Goal: Information Seeking & Learning: Learn about a topic

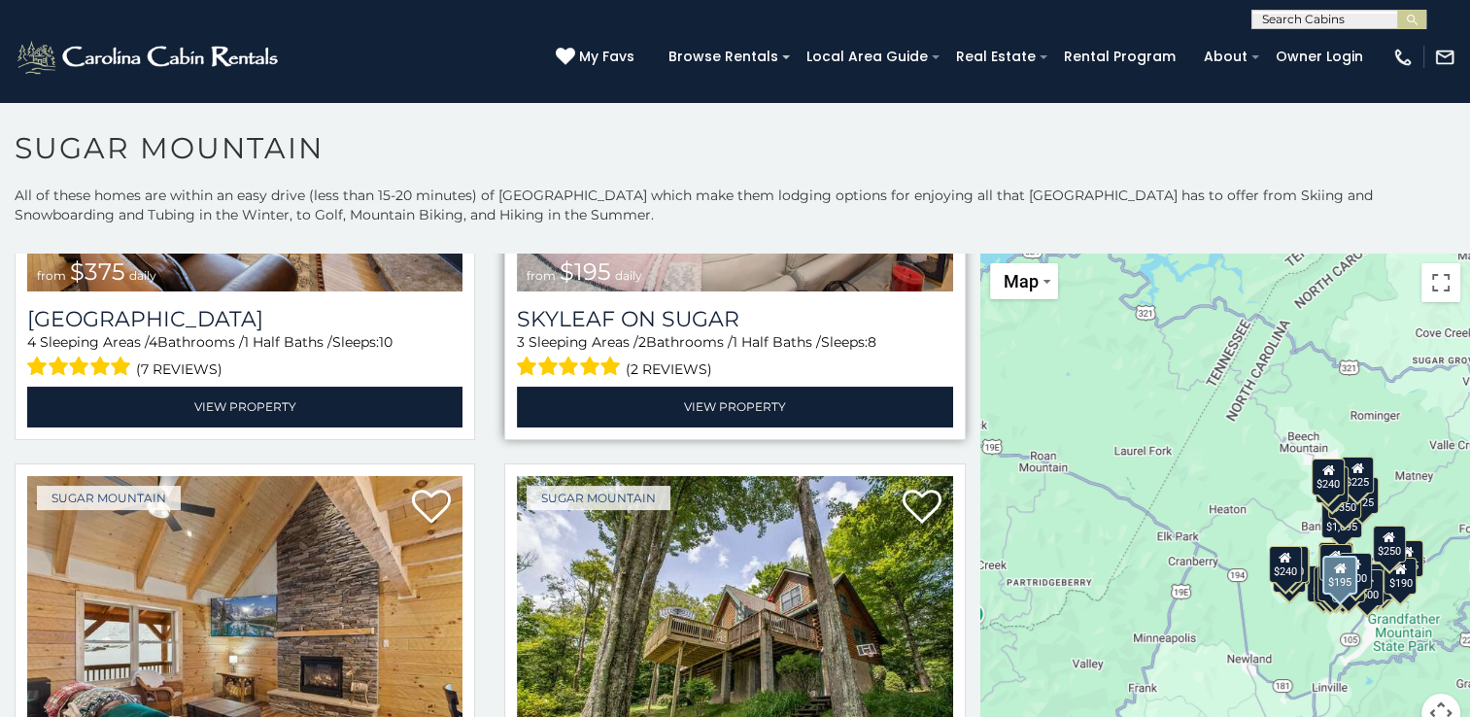
scroll to position [1360, 0]
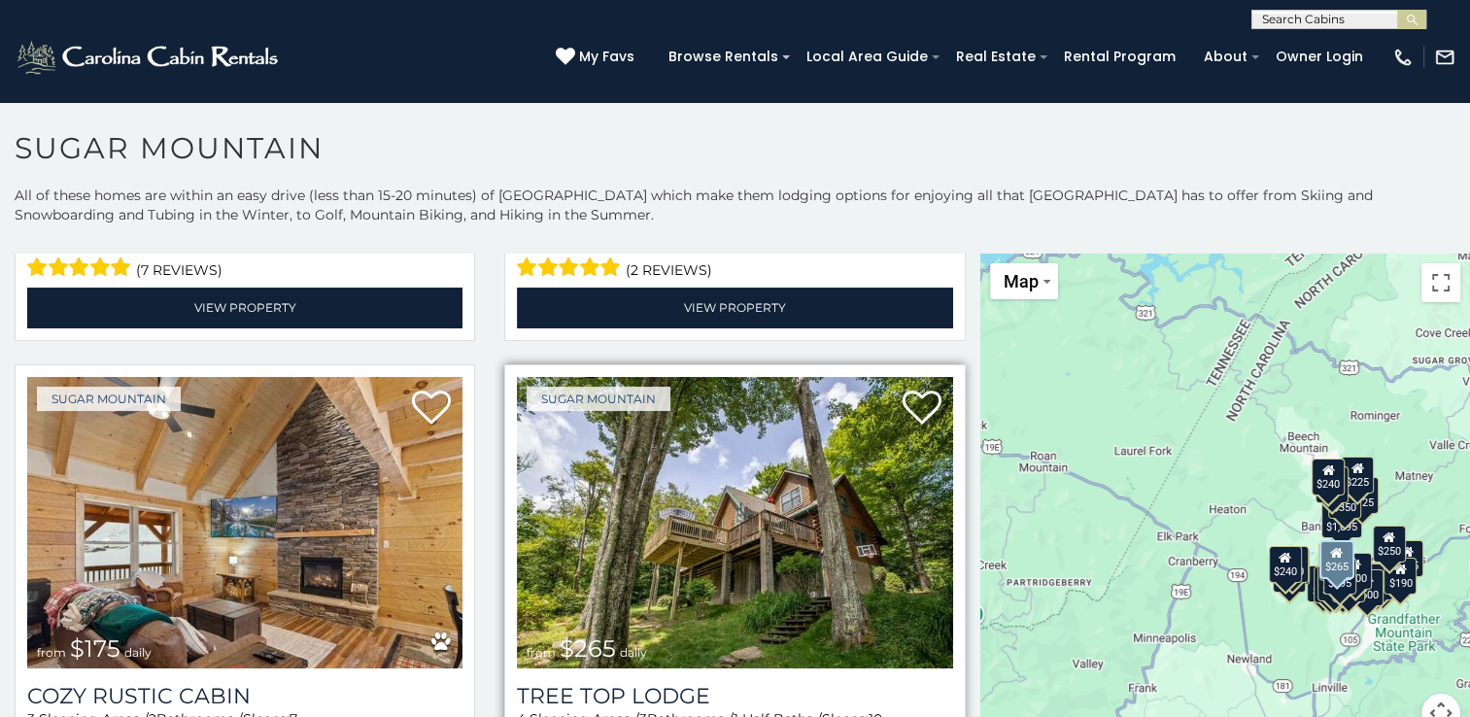
click at [675, 594] on img at bounding box center [734, 522] width 435 height 291
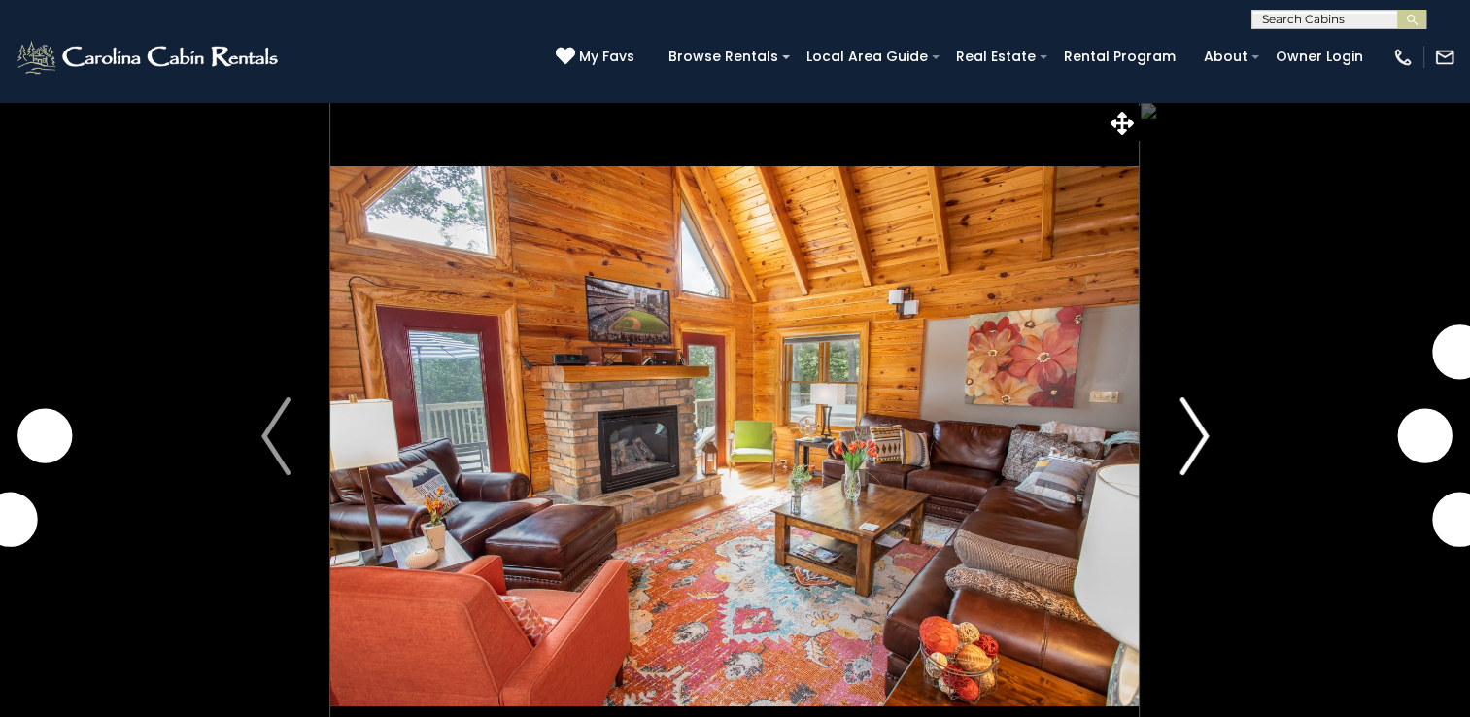
click at [1202, 425] on img "Next" at bounding box center [1193, 436] width 29 height 78
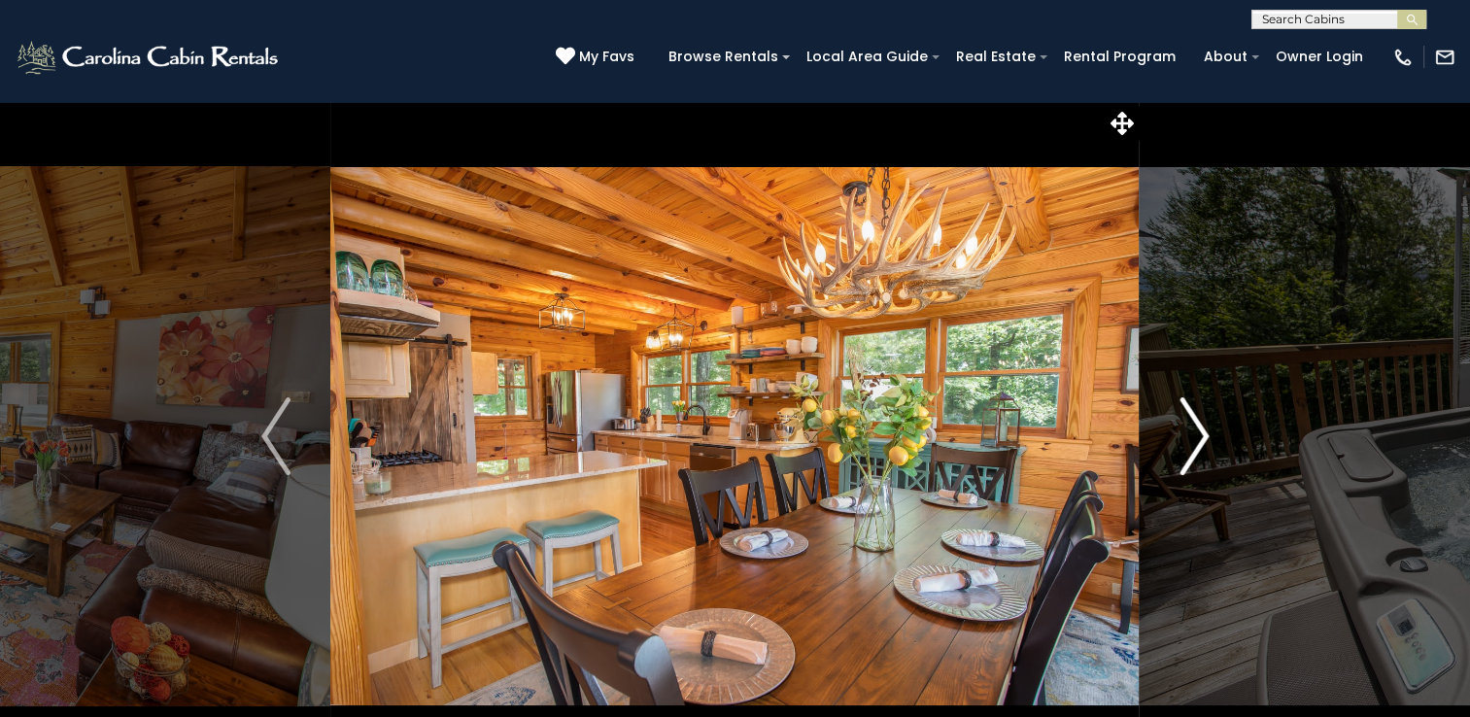
click at [1201, 428] on img "Next" at bounding box center [1193, 436] width 29 height 78
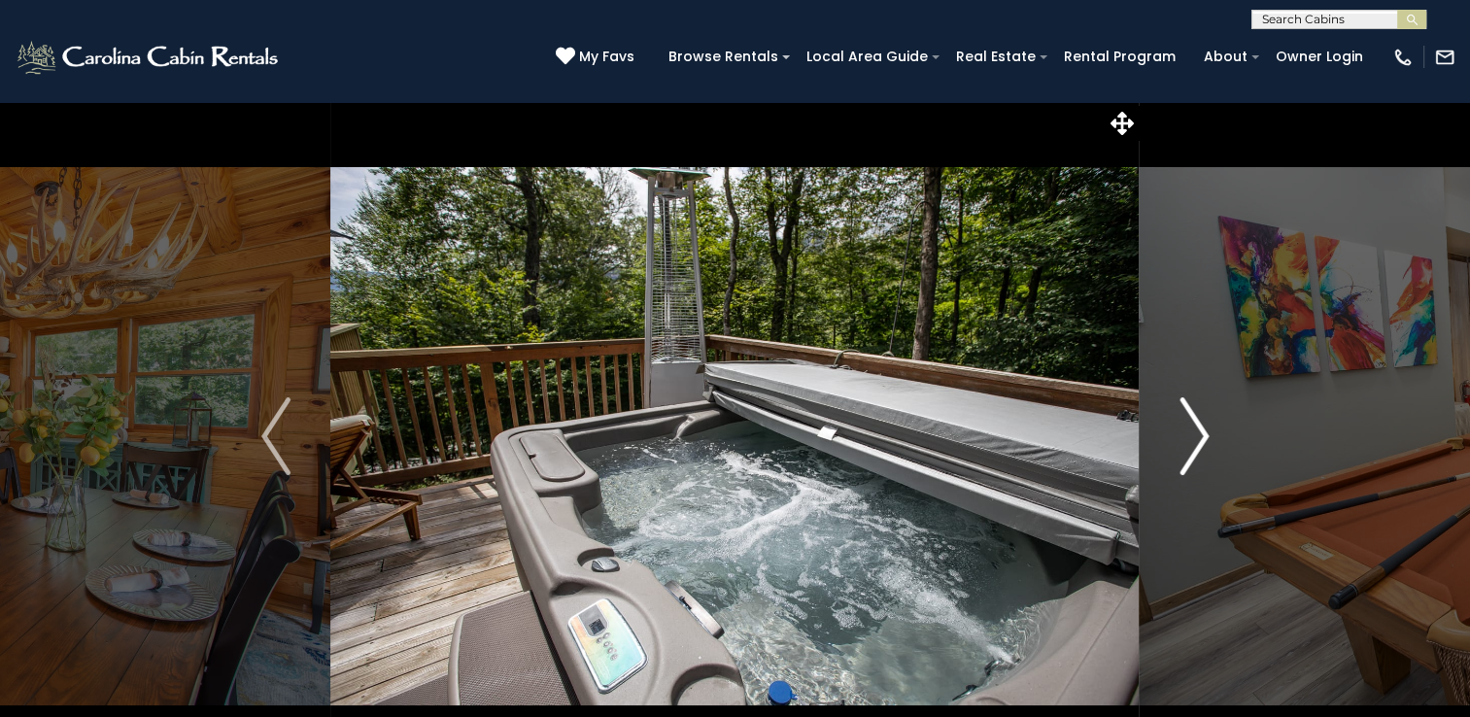
click at [1201, 428] on img "Next" at bounding box center [1193, 436] width 29 height 78
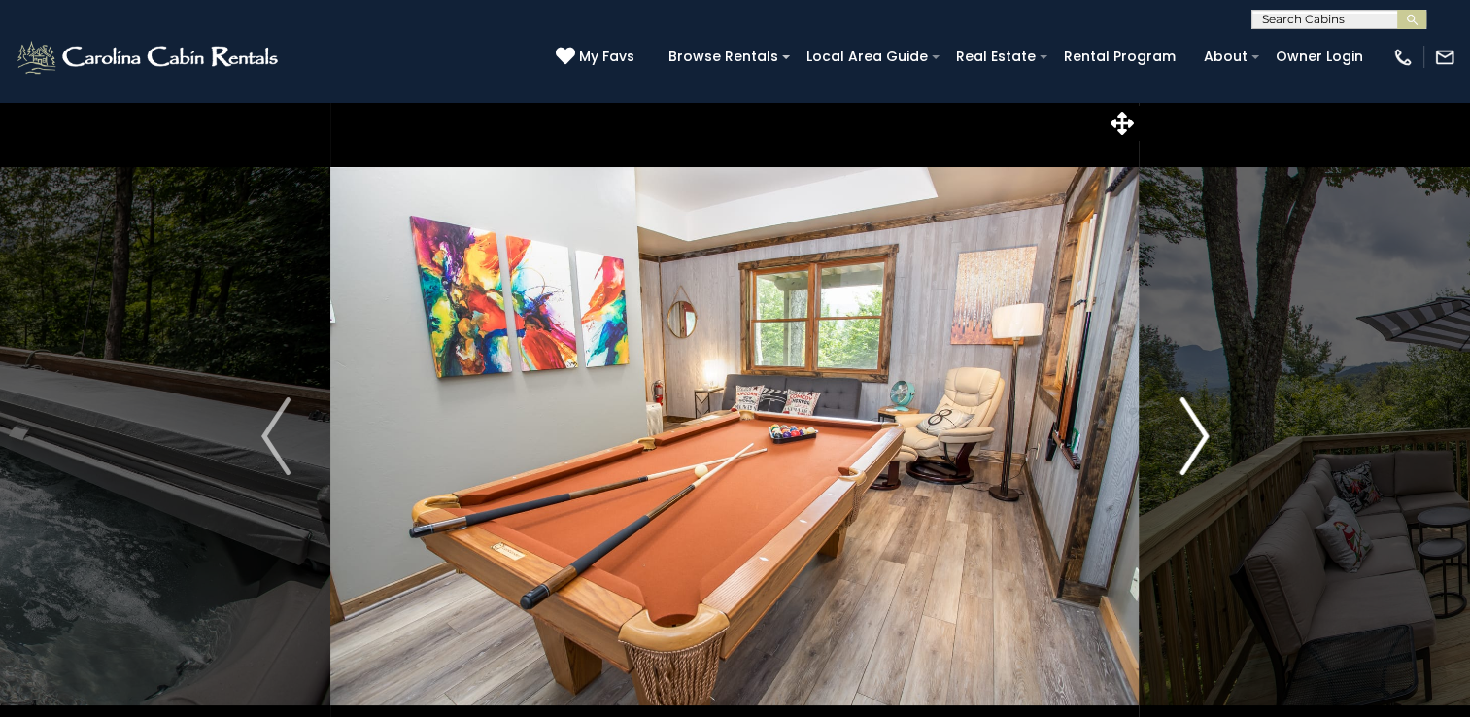
click at [1201, 428] on img "Next" at bounding box center [1193, 436] width 29 height 78
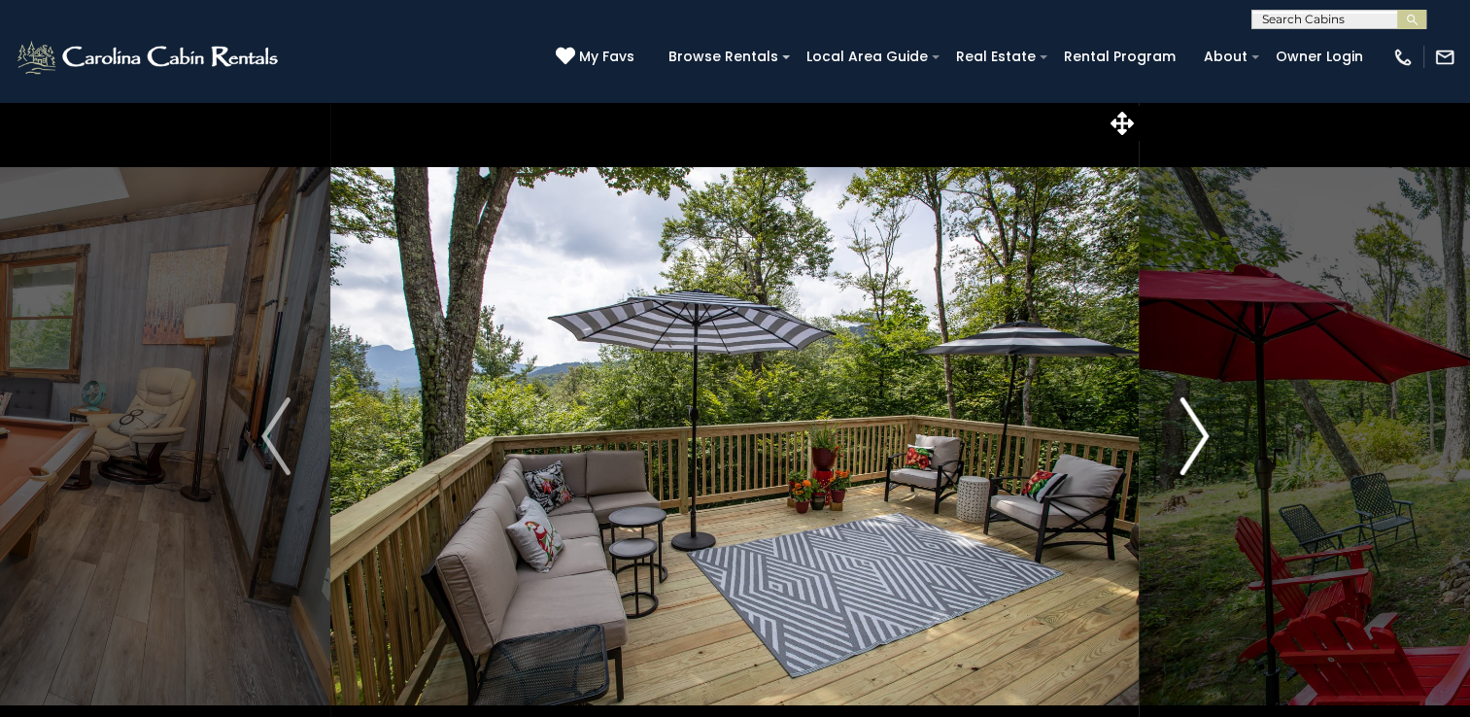
click at [1201, 428] on img "Next" at bounding box center [1193, 436] width 29 height 78
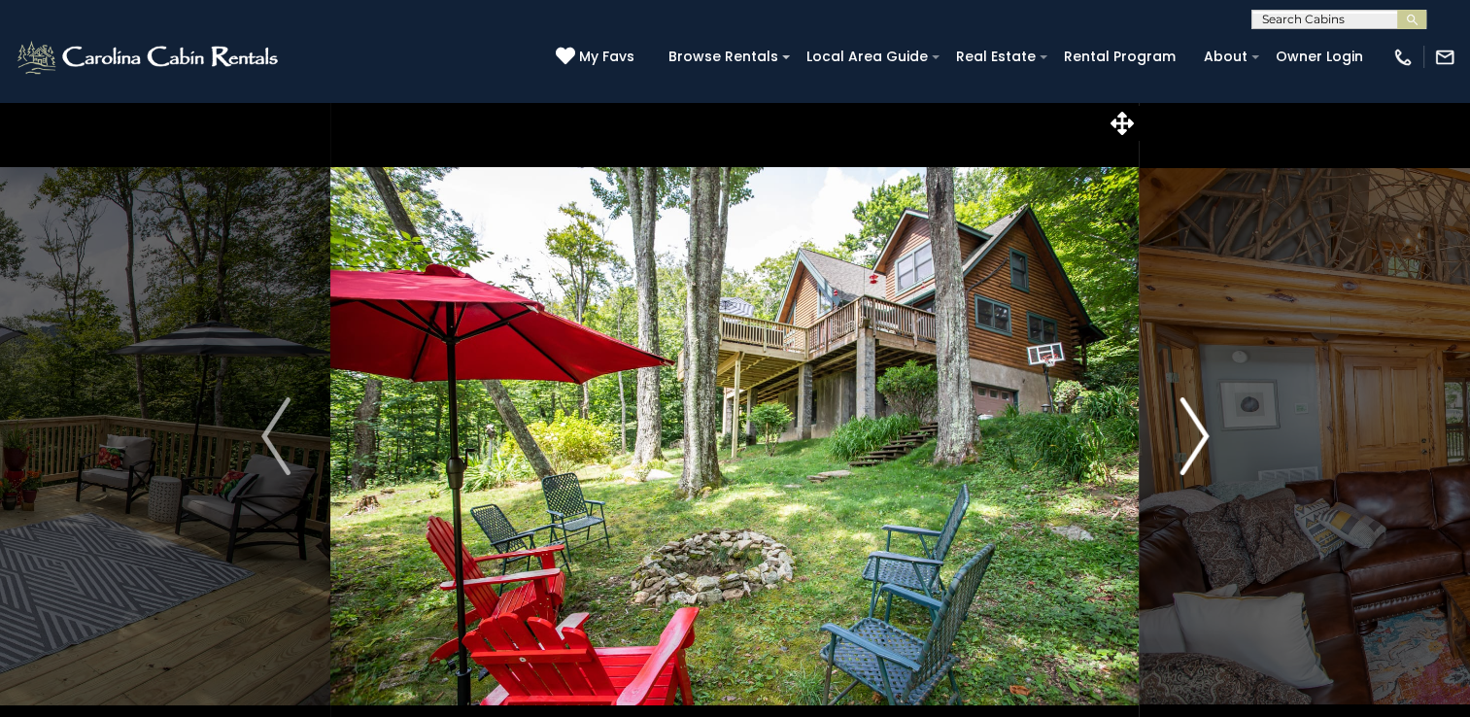
click at [1201, 428] on img "Next" at bounding box center [1193, 436] width 29 height 78
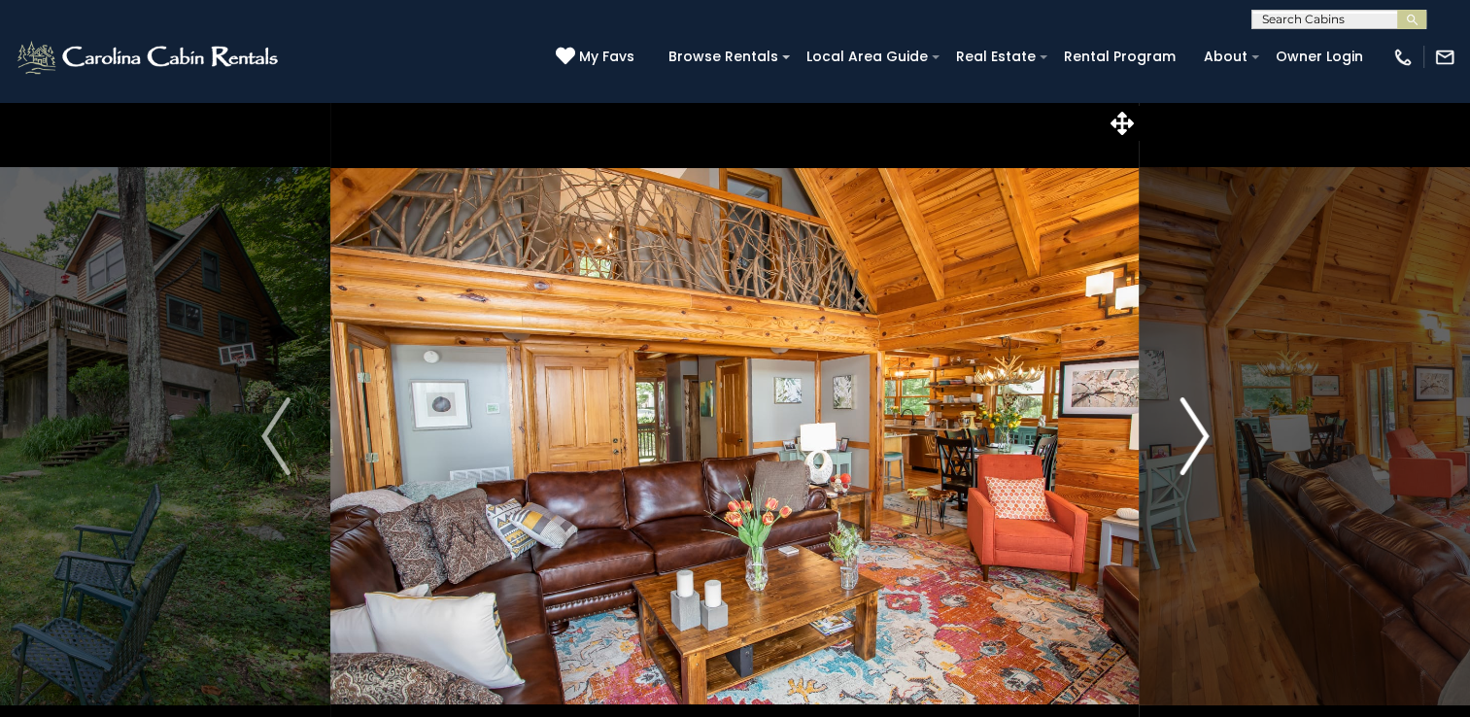
click at [1201, 428] on img "Next" at bounding box center [1193, 436] width 29 height 78
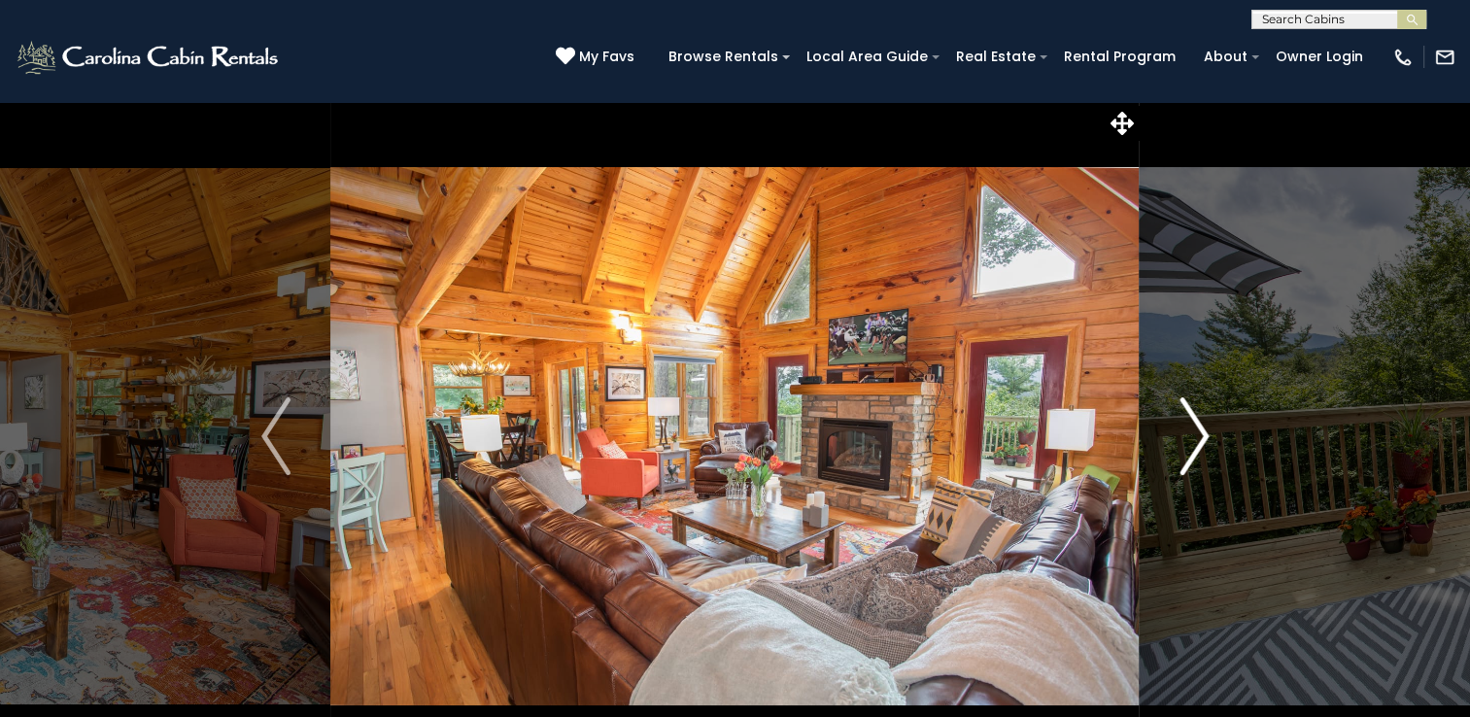
click at [1201, 428] on img "Next" at bounding box center [1193, 436] width 29 height 78
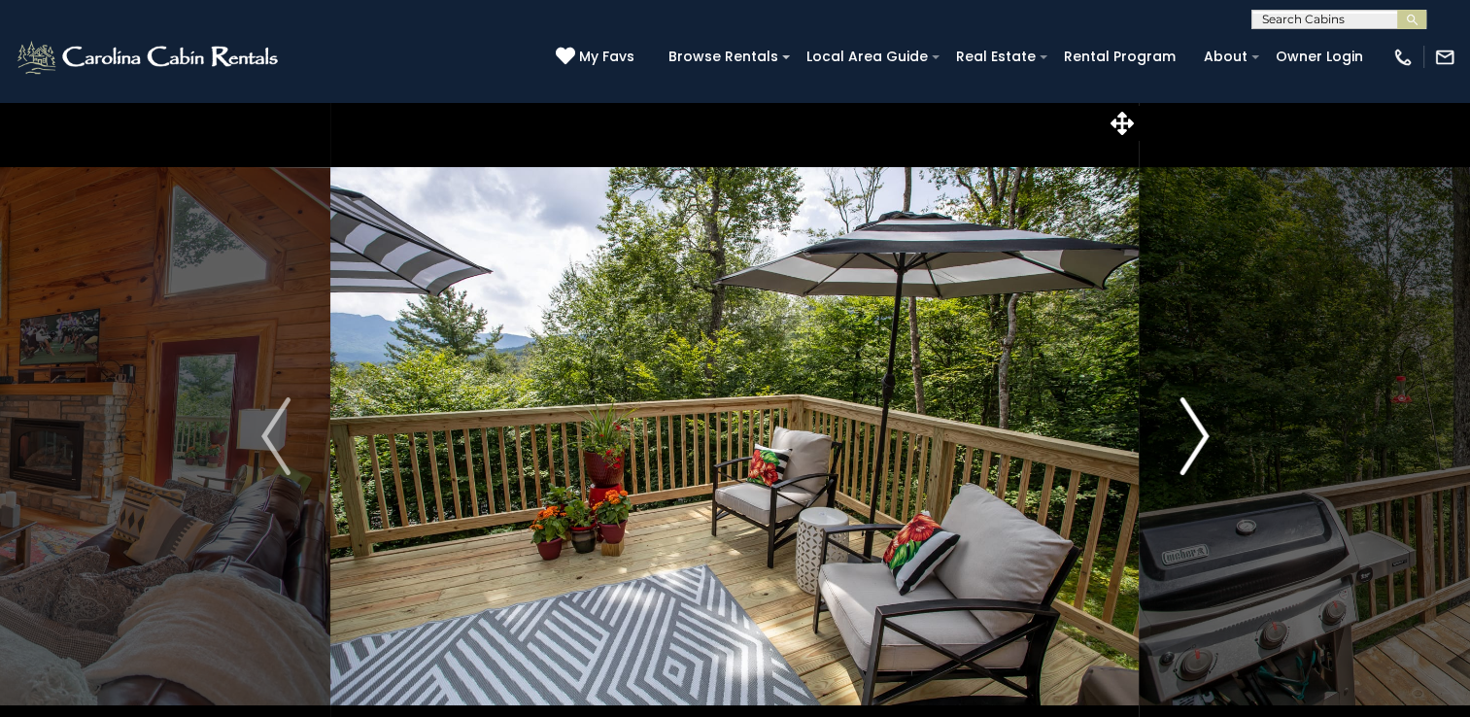
click at [1201, 428] on img "Next" at bounding box center [1193, 436] width 29 height 78
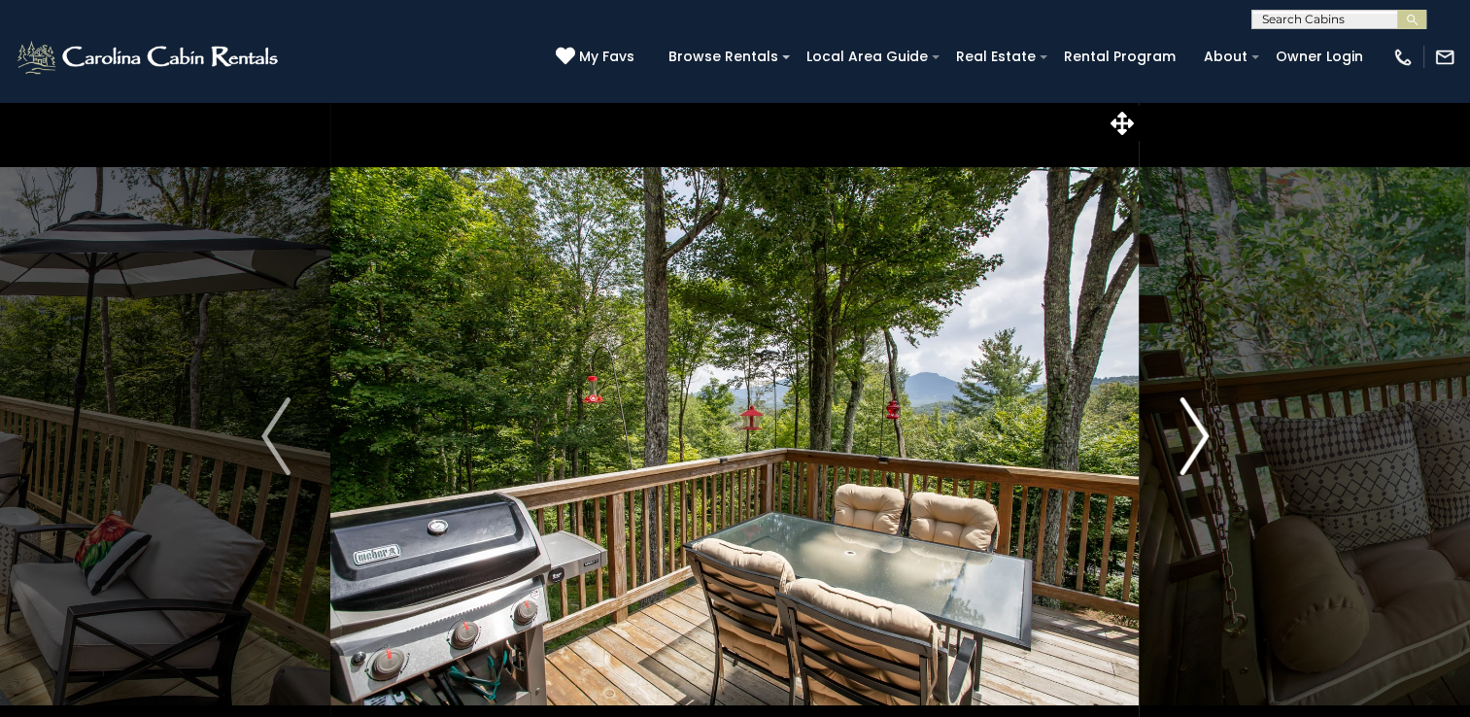
click at [1201, 428] on img "Next" at bounding box center [1193, 436] width 29 height 78
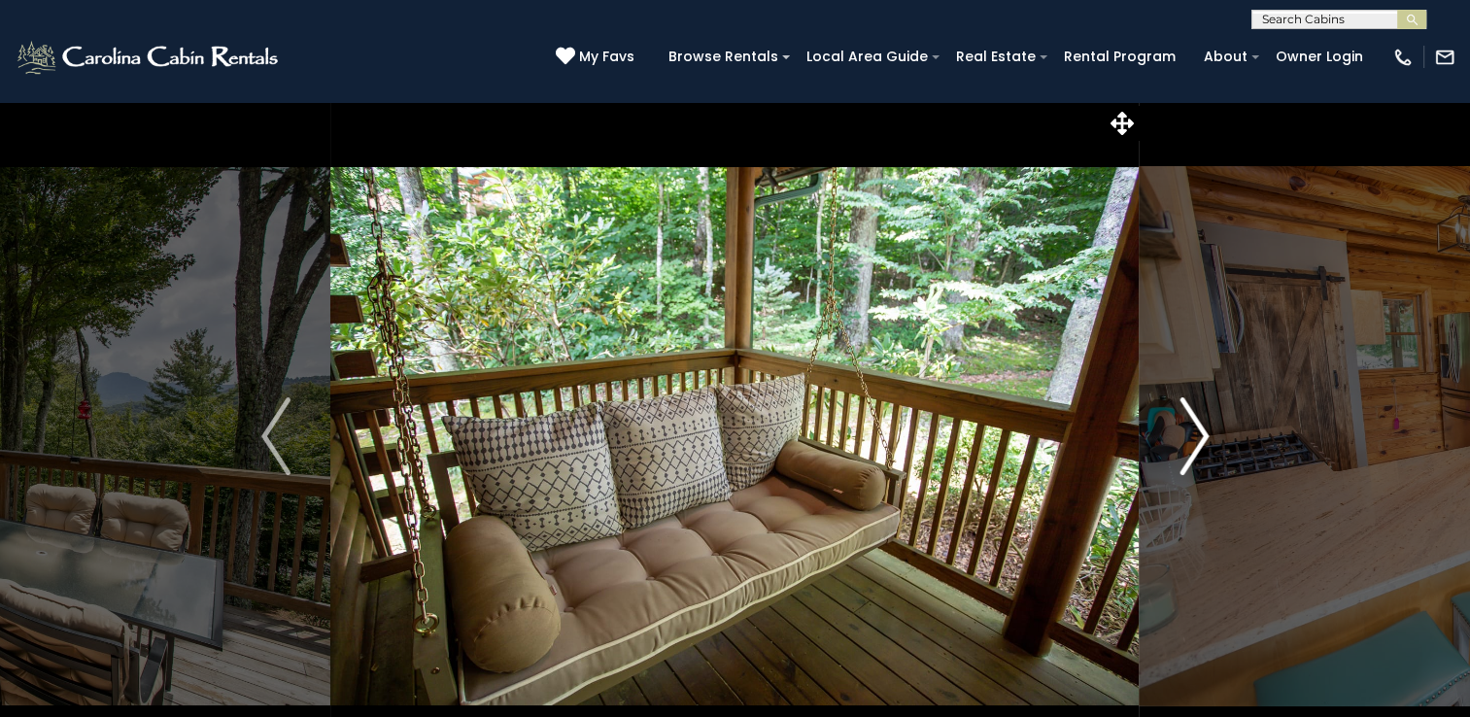
click at [1201, 428] on img "Next" at bounding box center [1193, 436] width 29 height 78
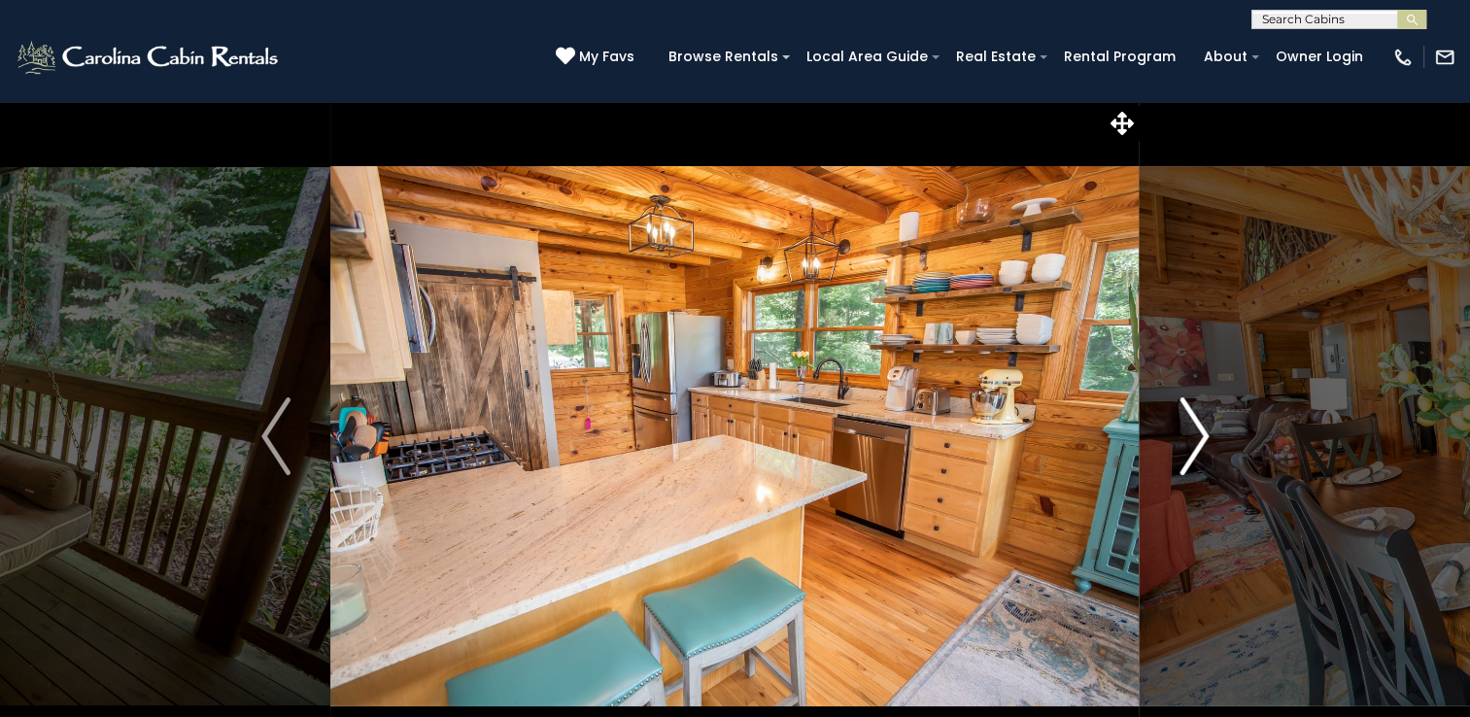
click at [1201, 428] on img "Next" at bounding box center [1193, 436] width 29 height 78
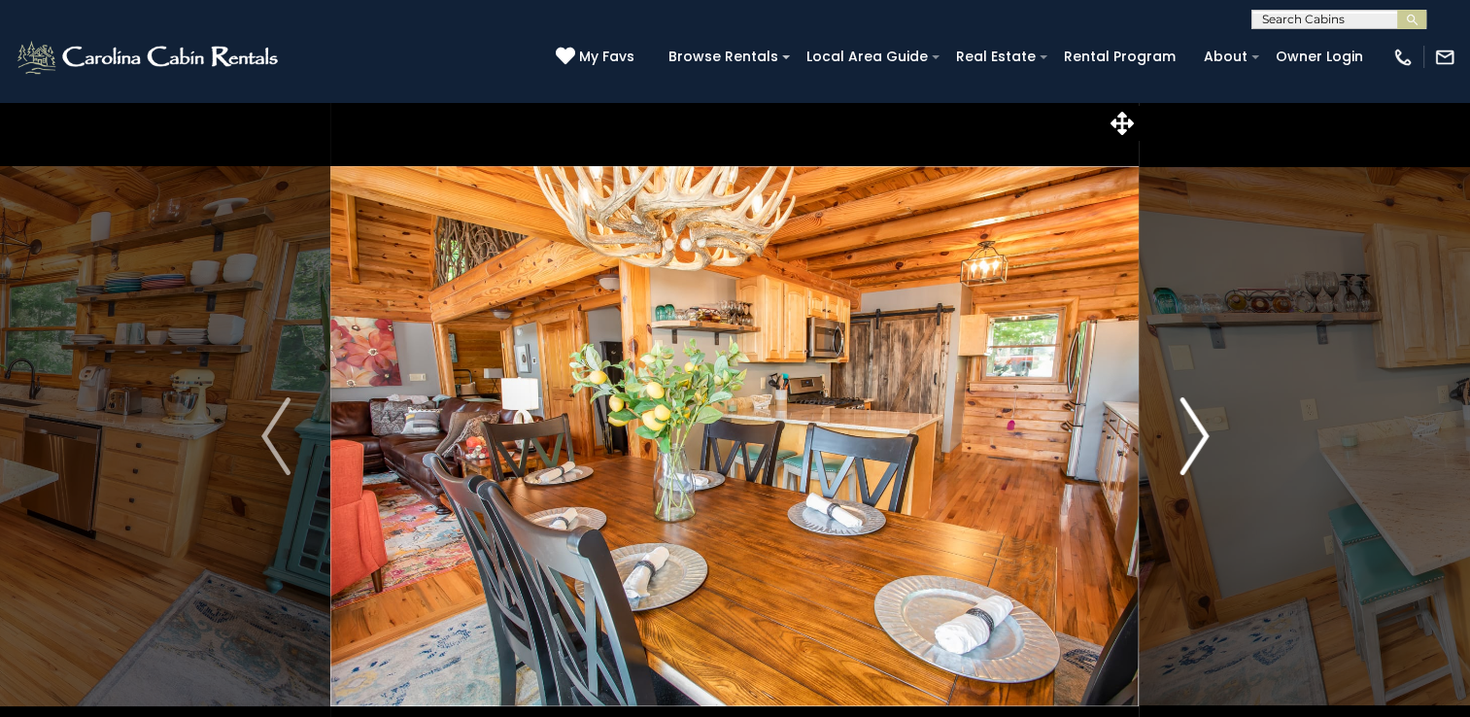
click at [1201, 428] on img "Next" at bounding box center [1193, 436] width 29 height 78
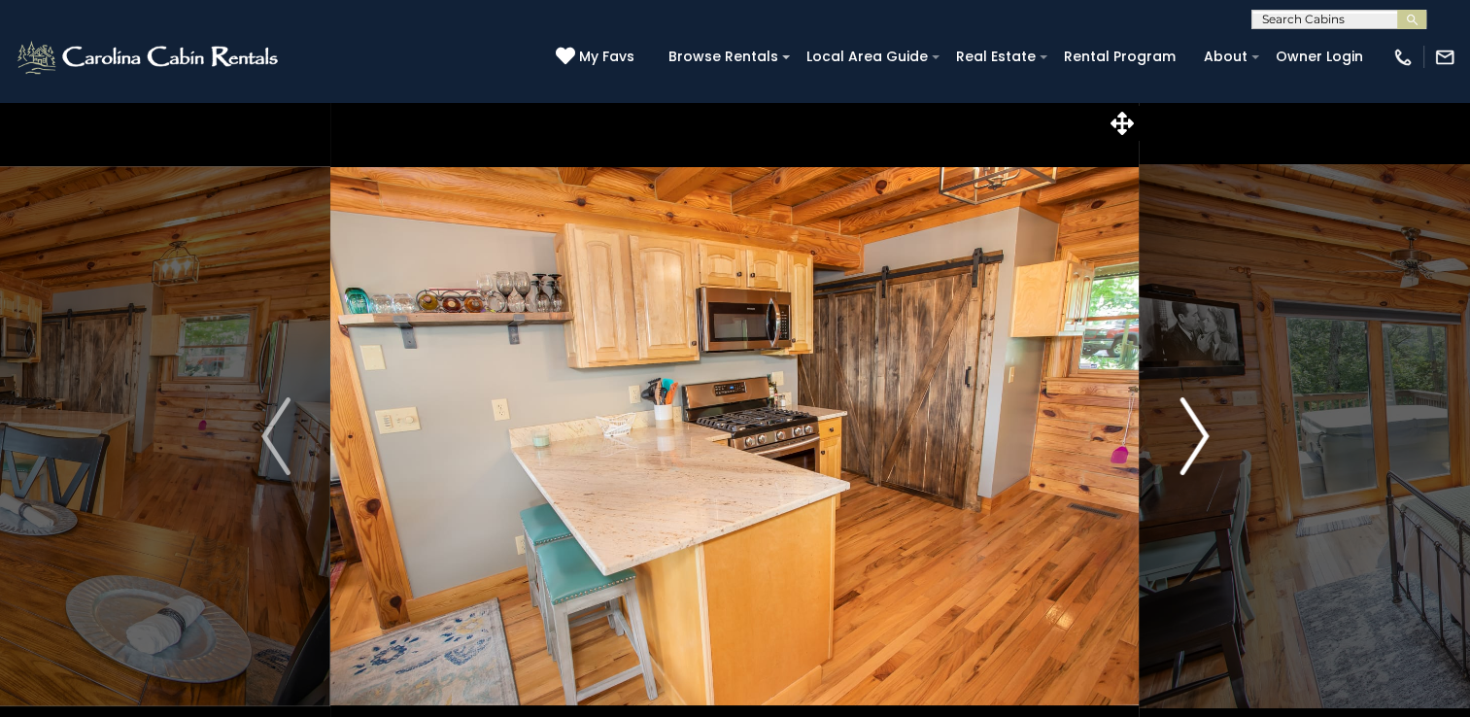
click at [1201, 428] on img "Next" at bounding box center [1193, 436] width 29 height 78
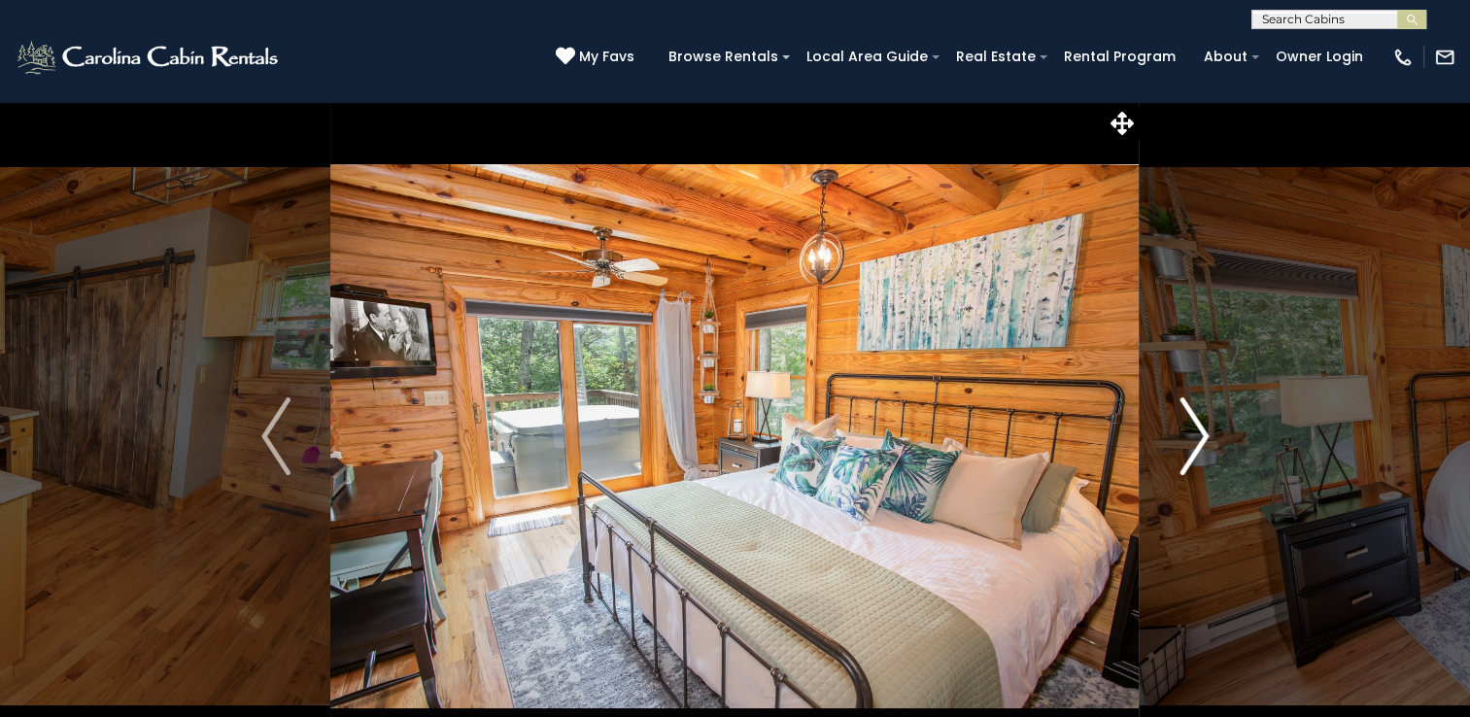
click at [1201, 428] on img "Next" at bounding box center [1193, 436] width 29 height 78
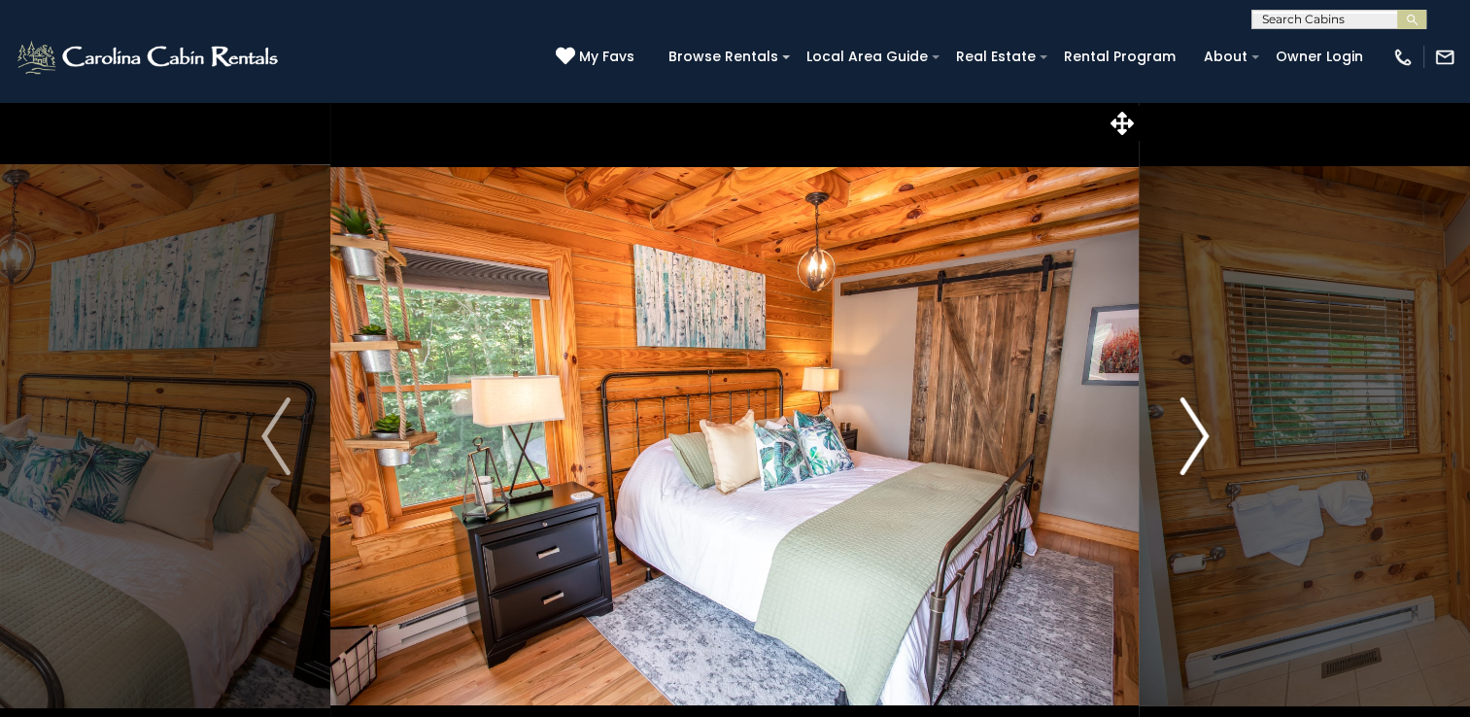
click at [1201, 428] on img "Next" at bounding box center [1193, 436] width 29 height 78
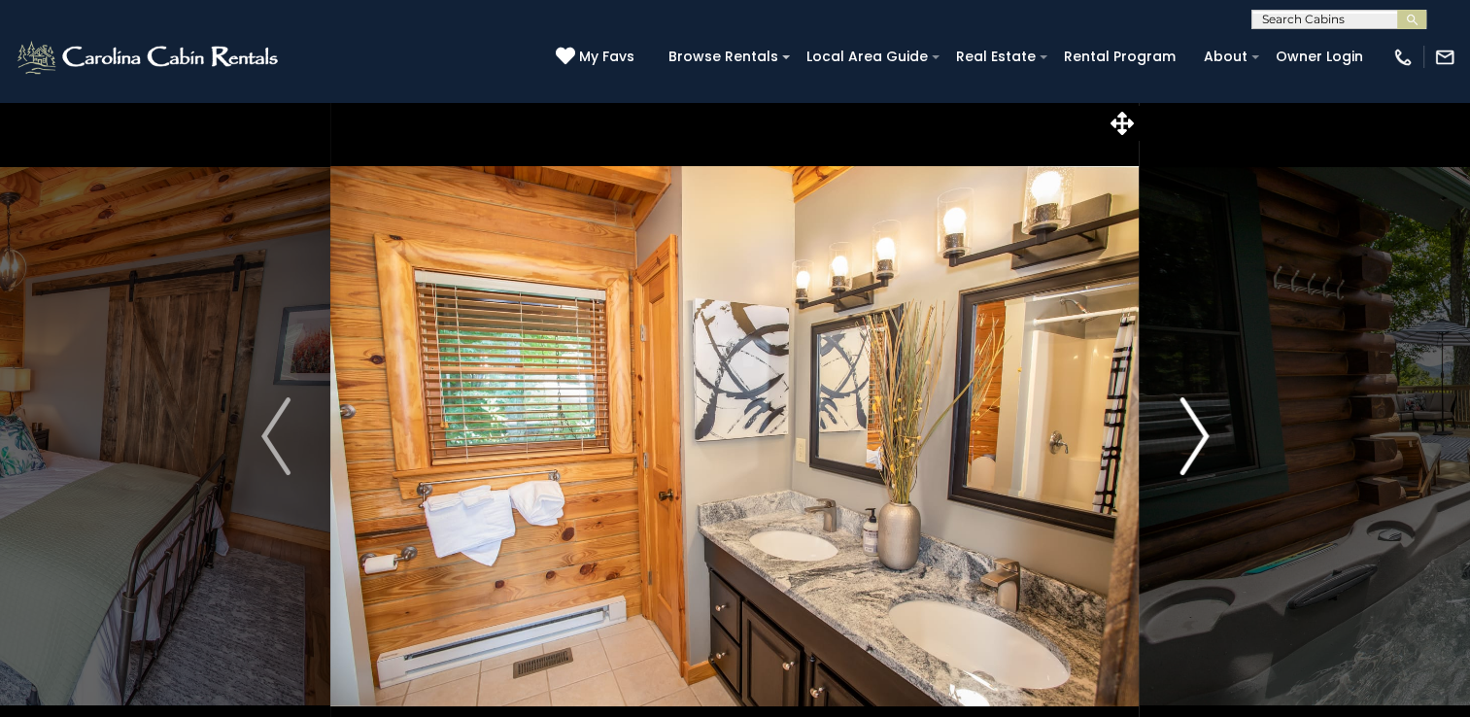
click at [1201, 428] on img "Next" at bounding box center [1193, 436] width 29 height 78
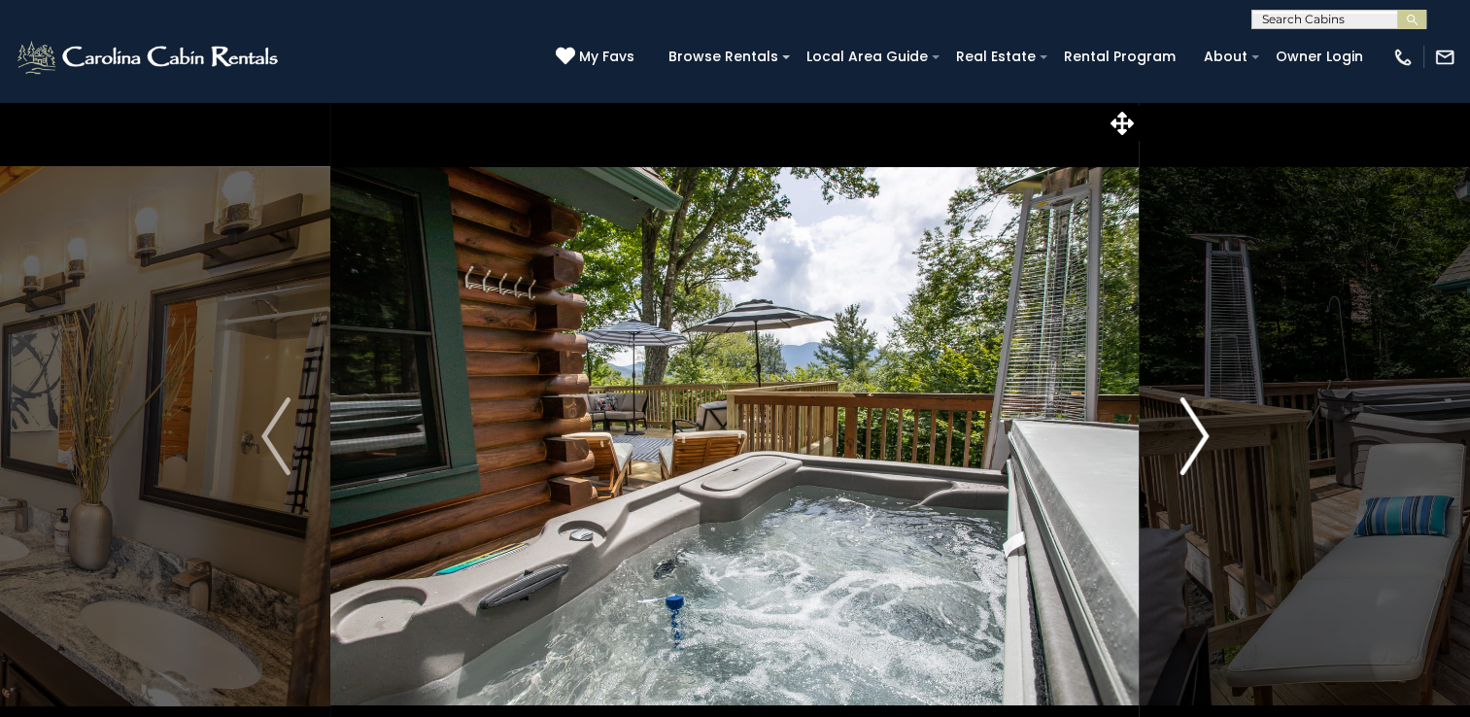
click at [1201, 428] on img "Next" at bounding box center [1193, 436] width 29 height 78
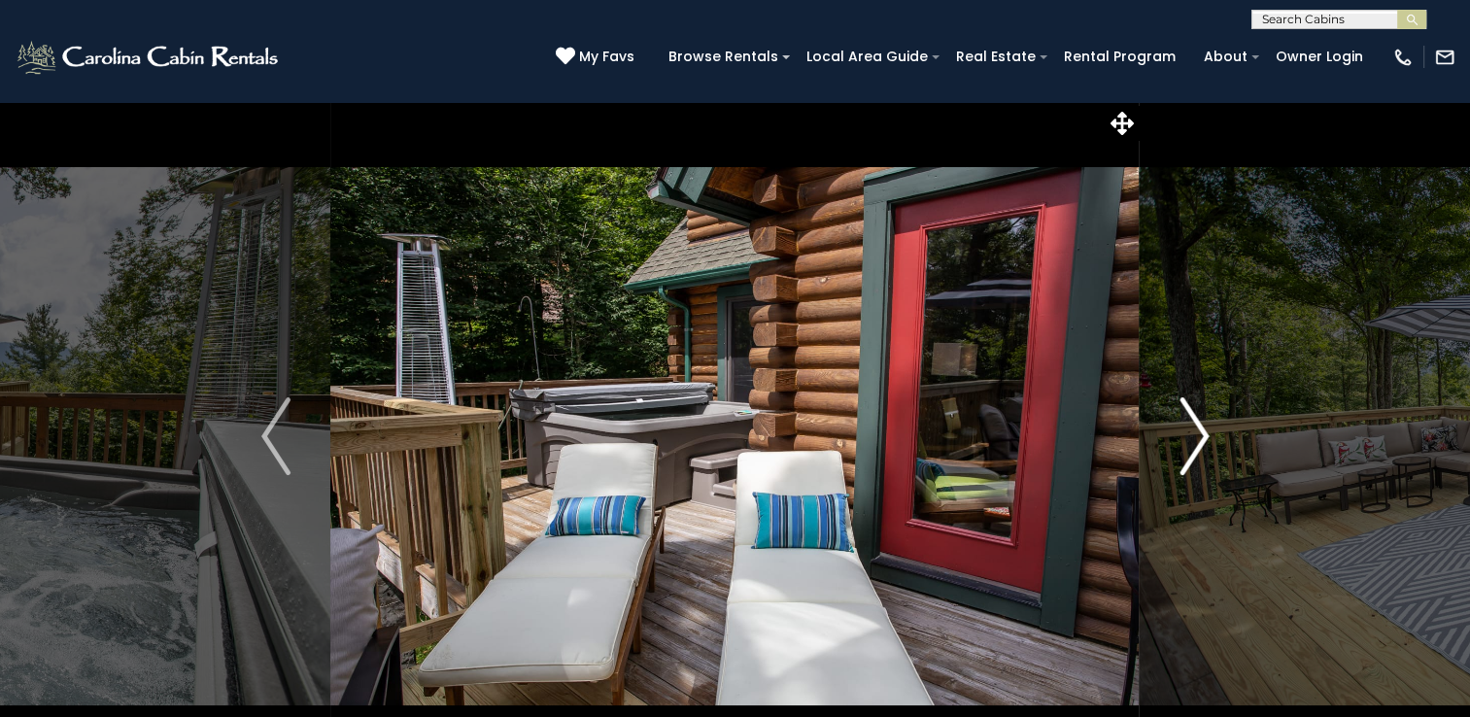
click at [1201, 428] on img "Next" at bounding box center [1193, 436] width 29 height 78
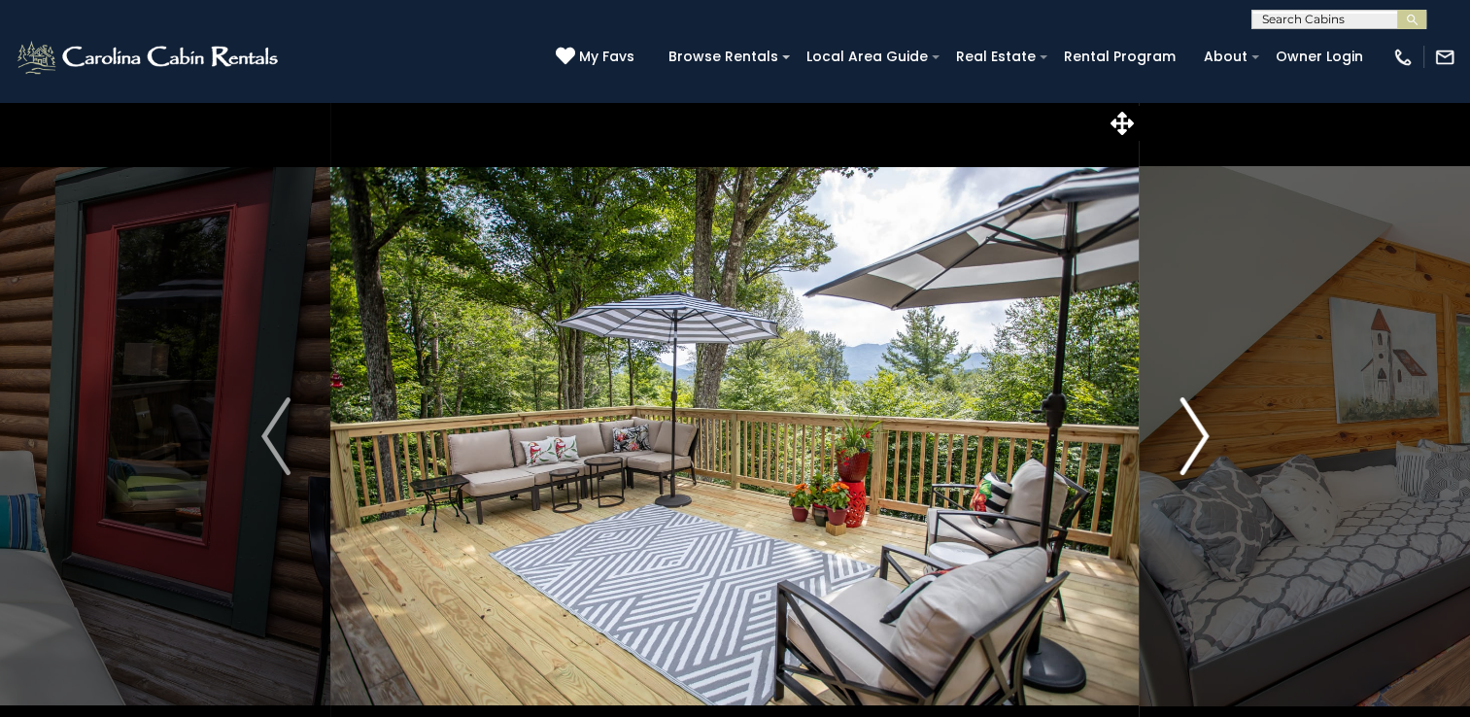
click at [1201, 428] on img "Next" at bounding box center [1193, 436] width 29 height 78
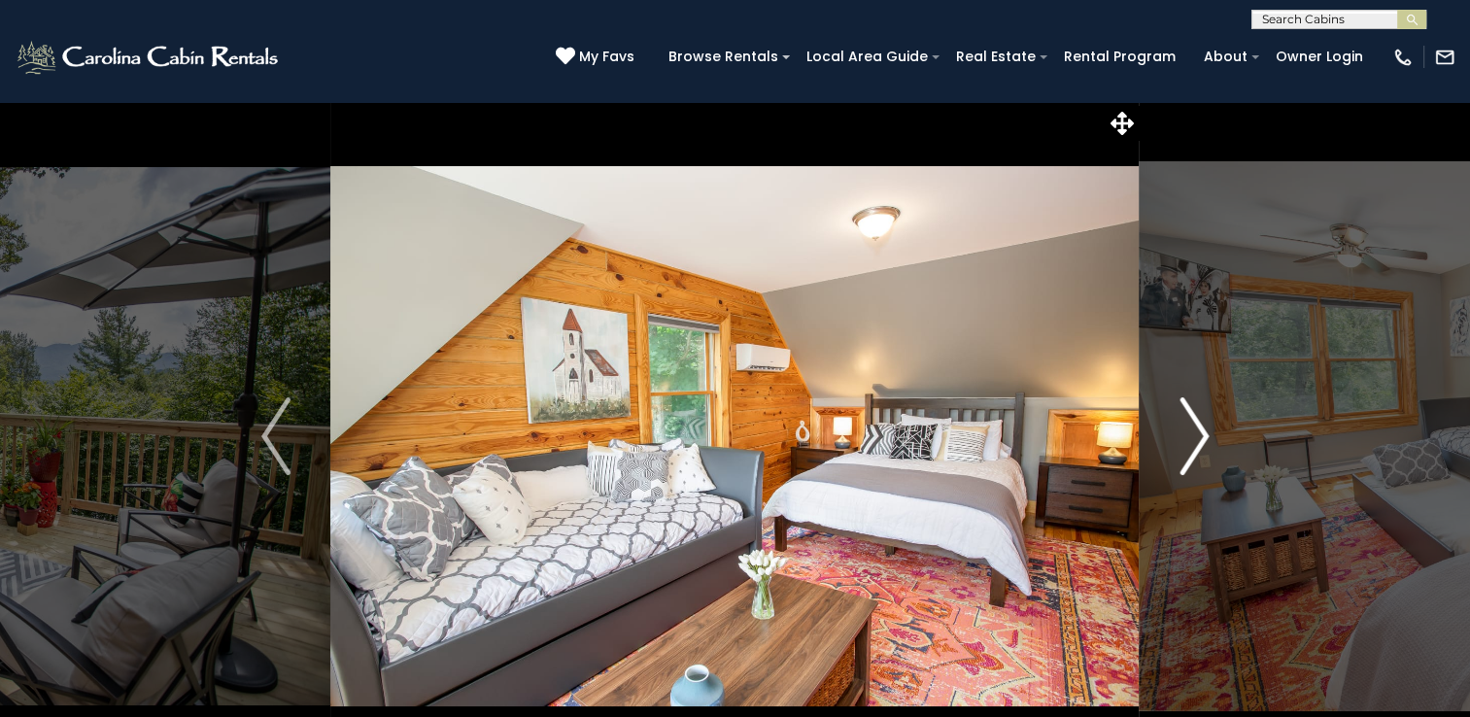
click at [1201, 428] on img "Next" at bounding box center [1193, 436] width 29 height 78
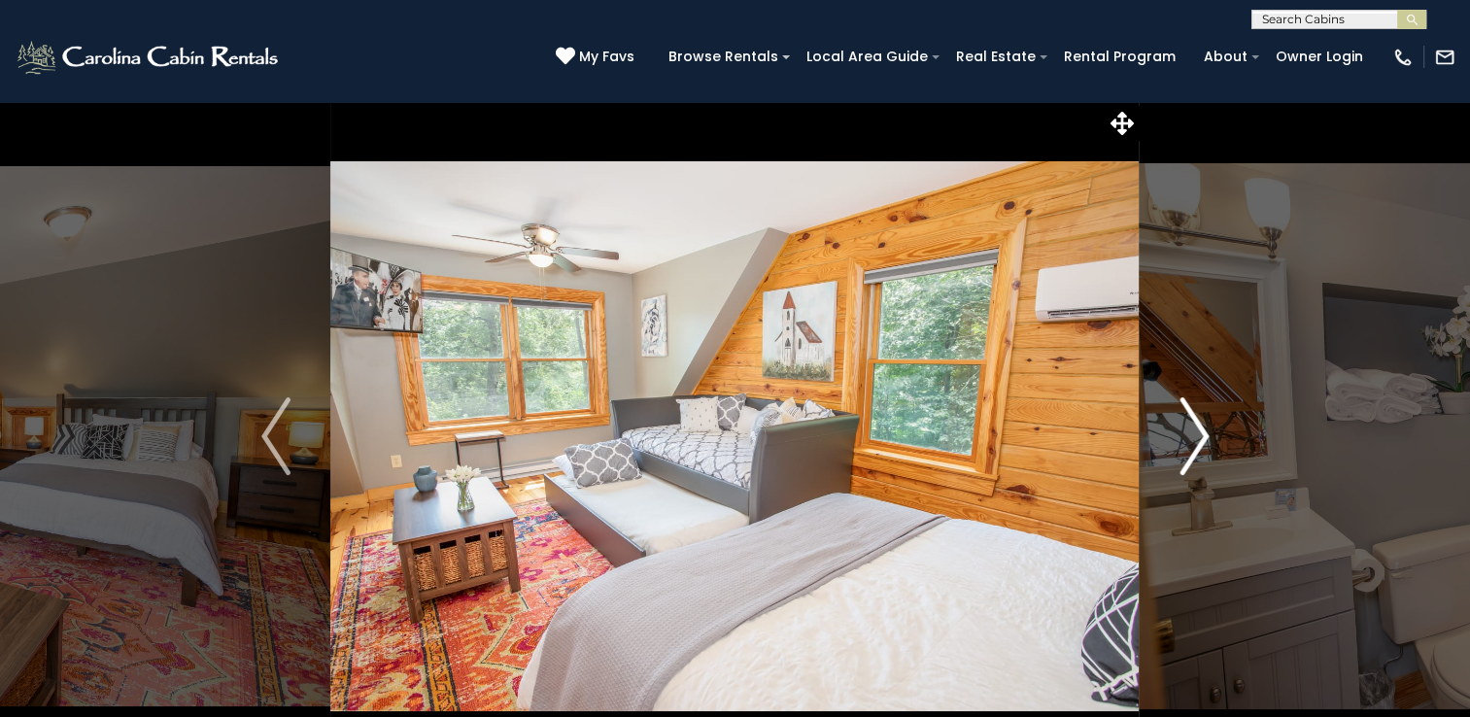
click at [1201, 428] on img "Next" at bounding box center [1193, 436] width 29 height 78
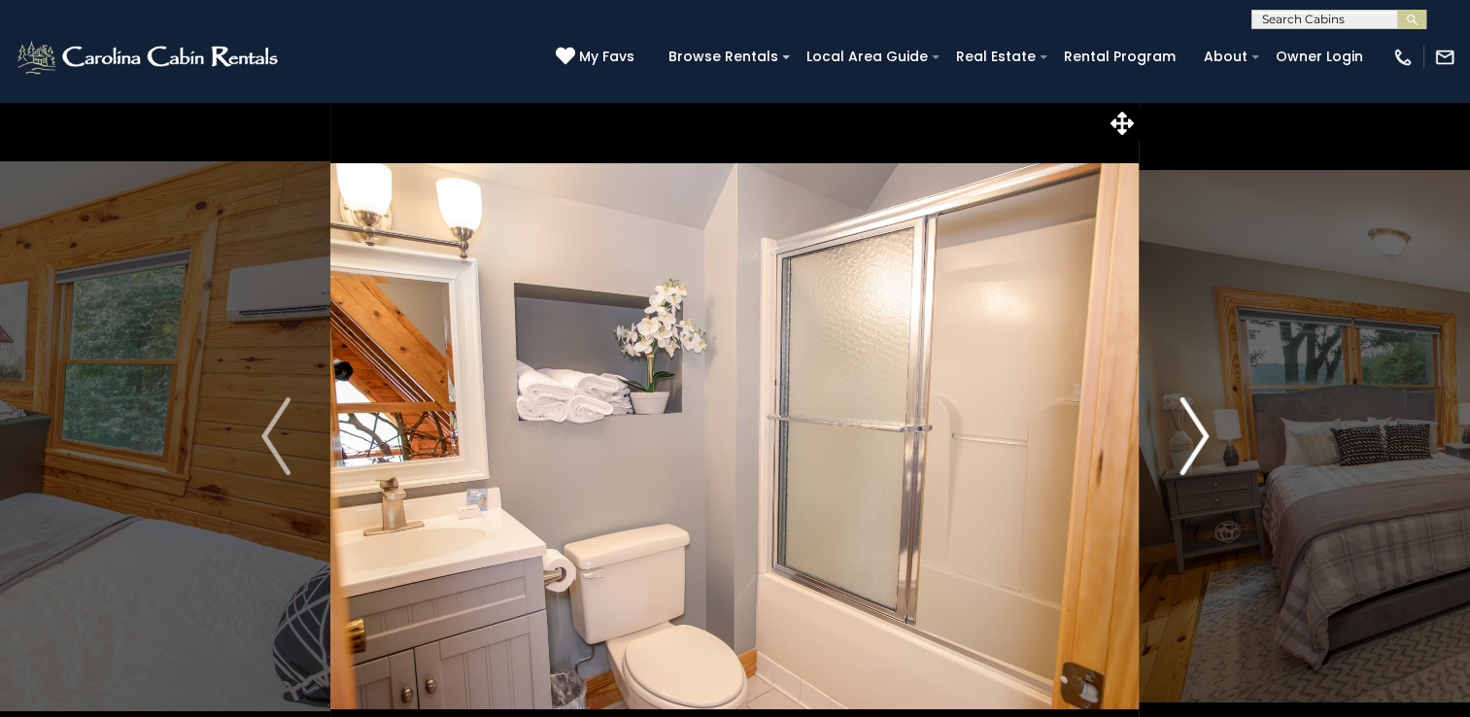
click at [1201, 428] on img "Next" at bounding box center [1193, 436] width 29 height 78
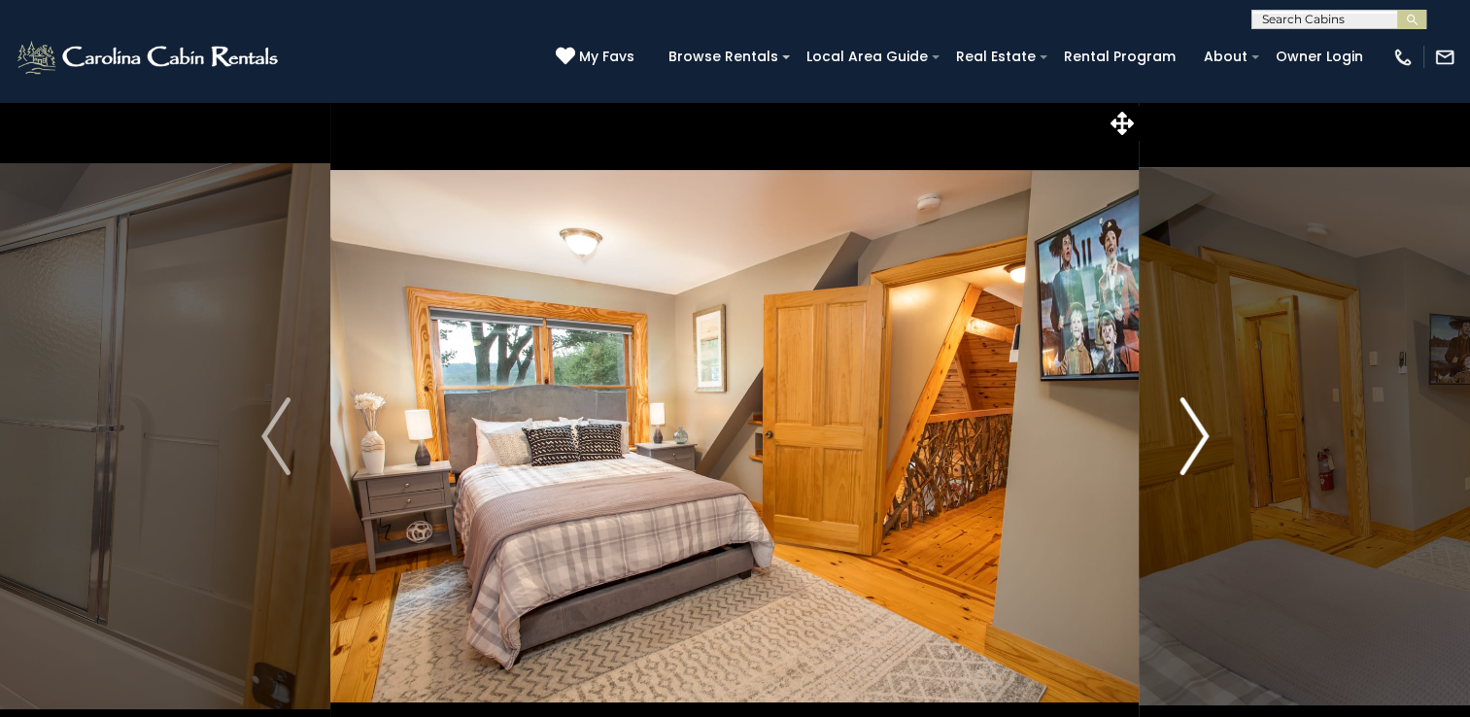
click at [1201, 428] on img "Next" at bounding box center [1193, 436] width 29 height 78
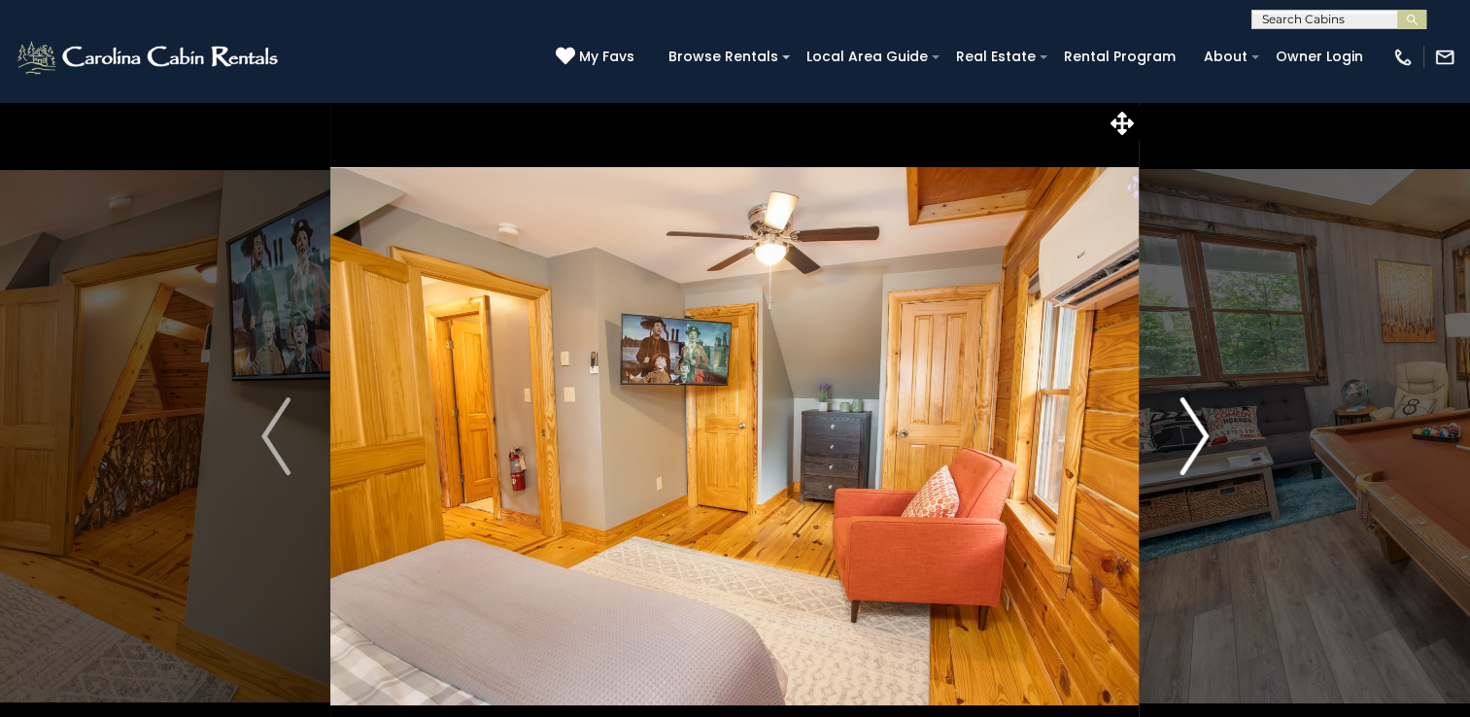
click at [1201, 428] on img "Next" at bounding box center [1193, 436] width 29 height 78
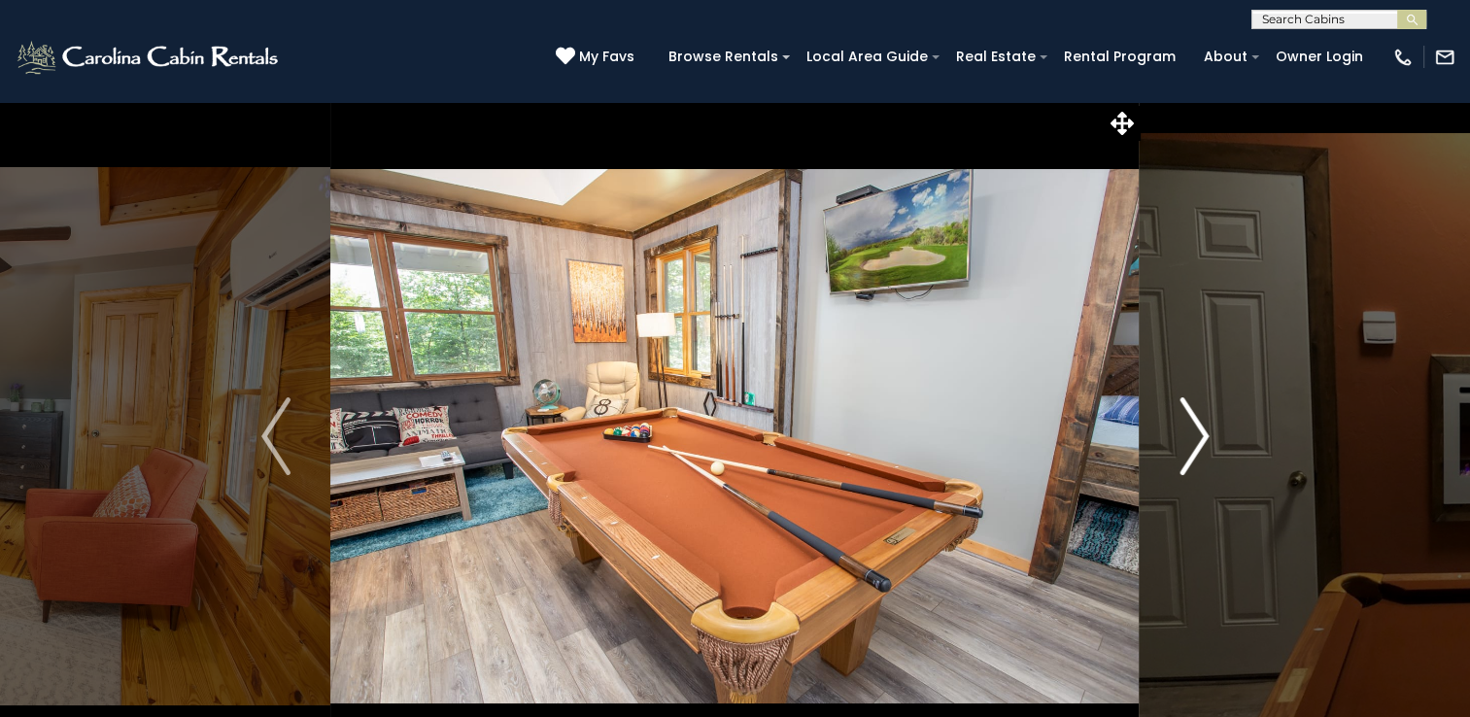
click at [1201, 428] on img "Next" at bounding box center [1193, 436] width 29 height 78
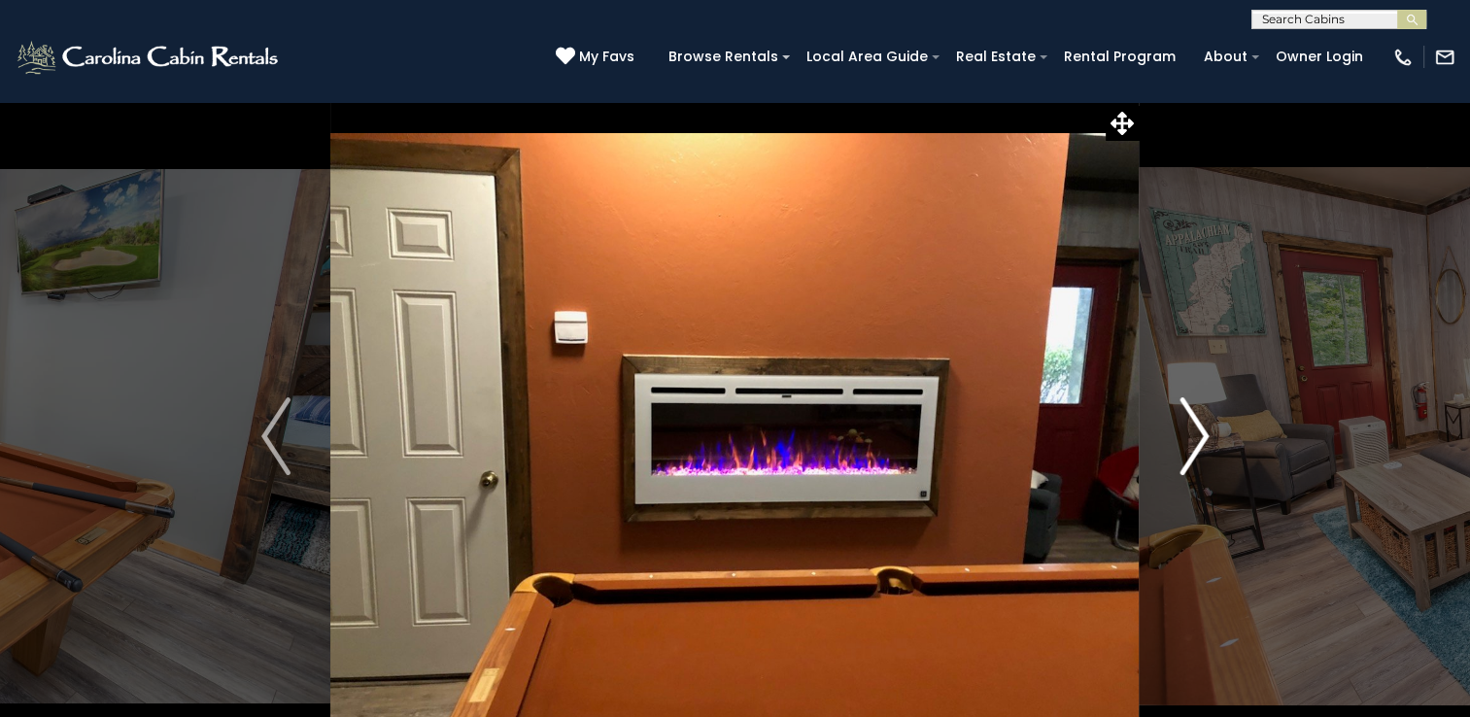
click at [1201, 428] on img "Next" at bounding box center [1193, 436] width 29 height 78
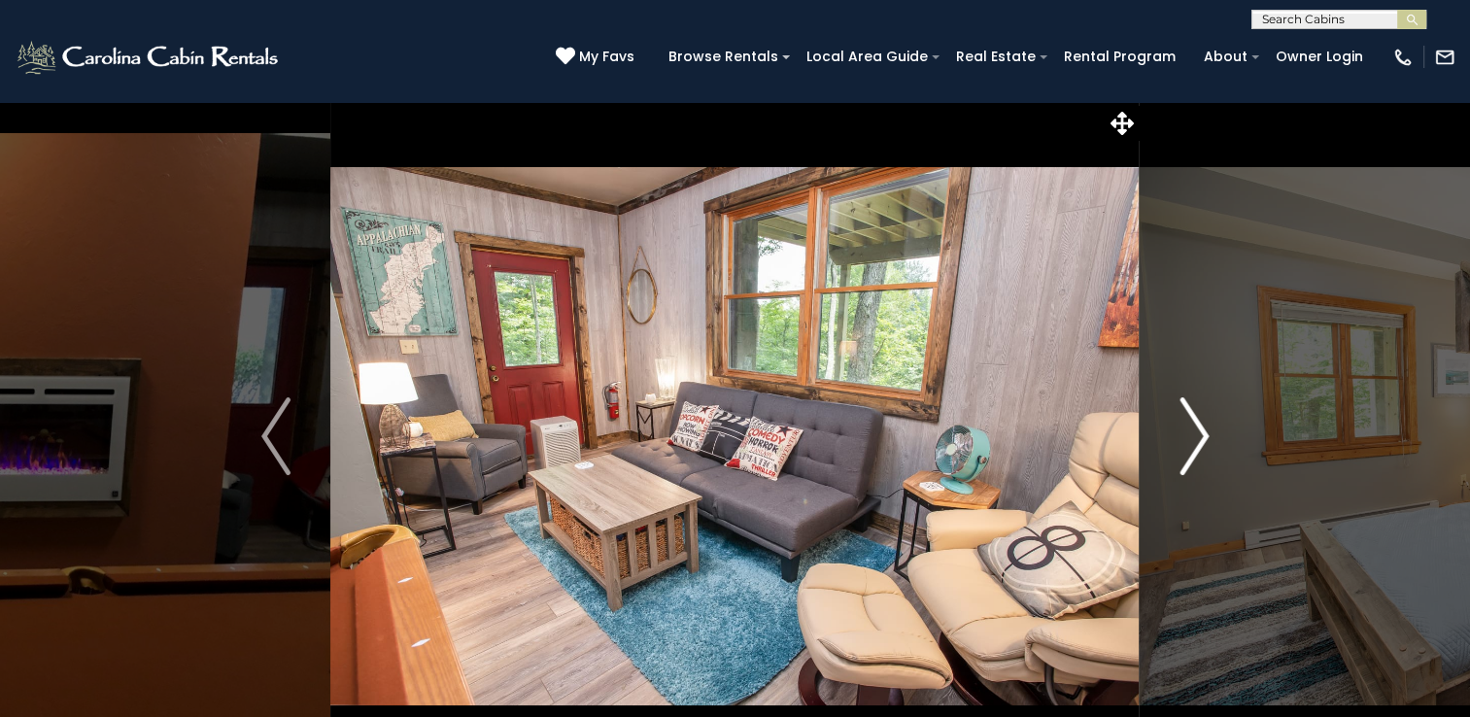
click at [1201, 428] on img "Next" at bounding box center [1193, 436] width 29 height 78
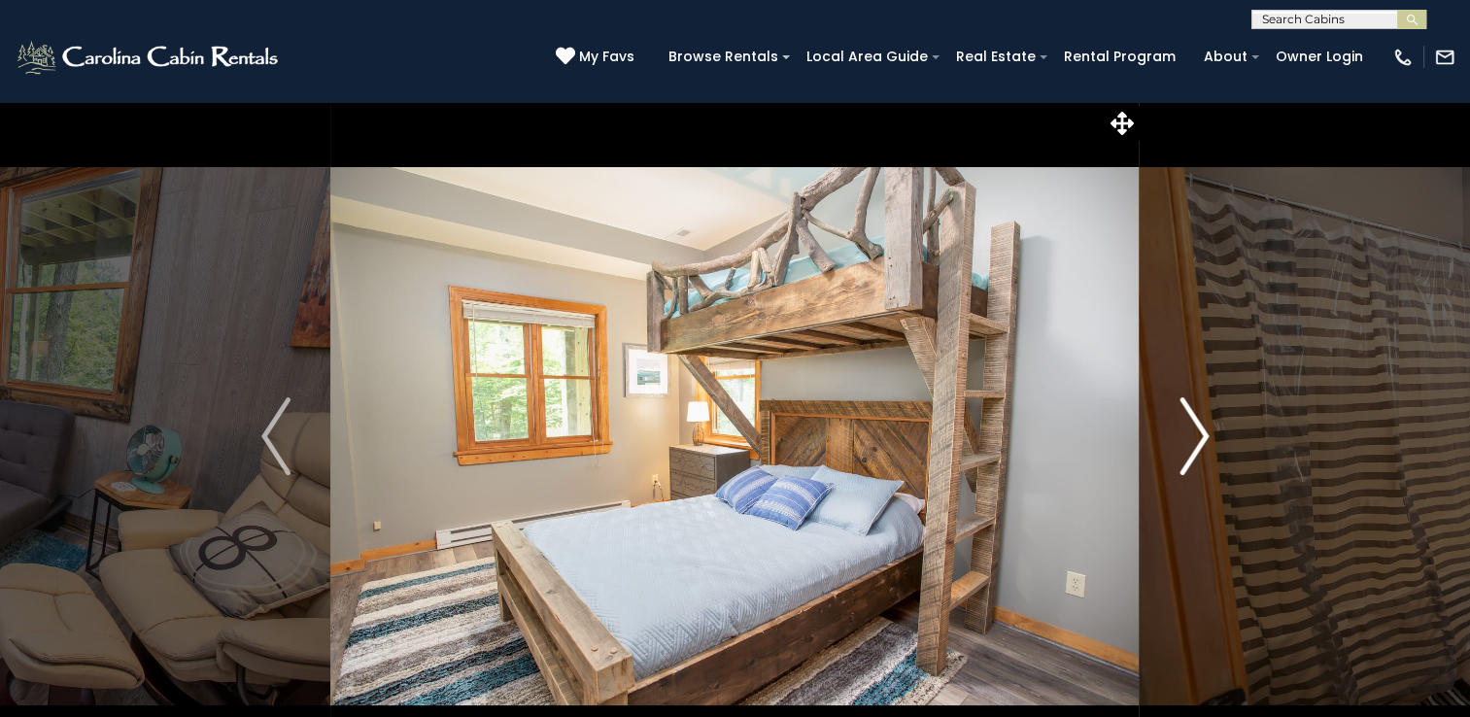
click at [1201, 428] on img "Next" at bounding box center [1193, 436] width 29 height 78
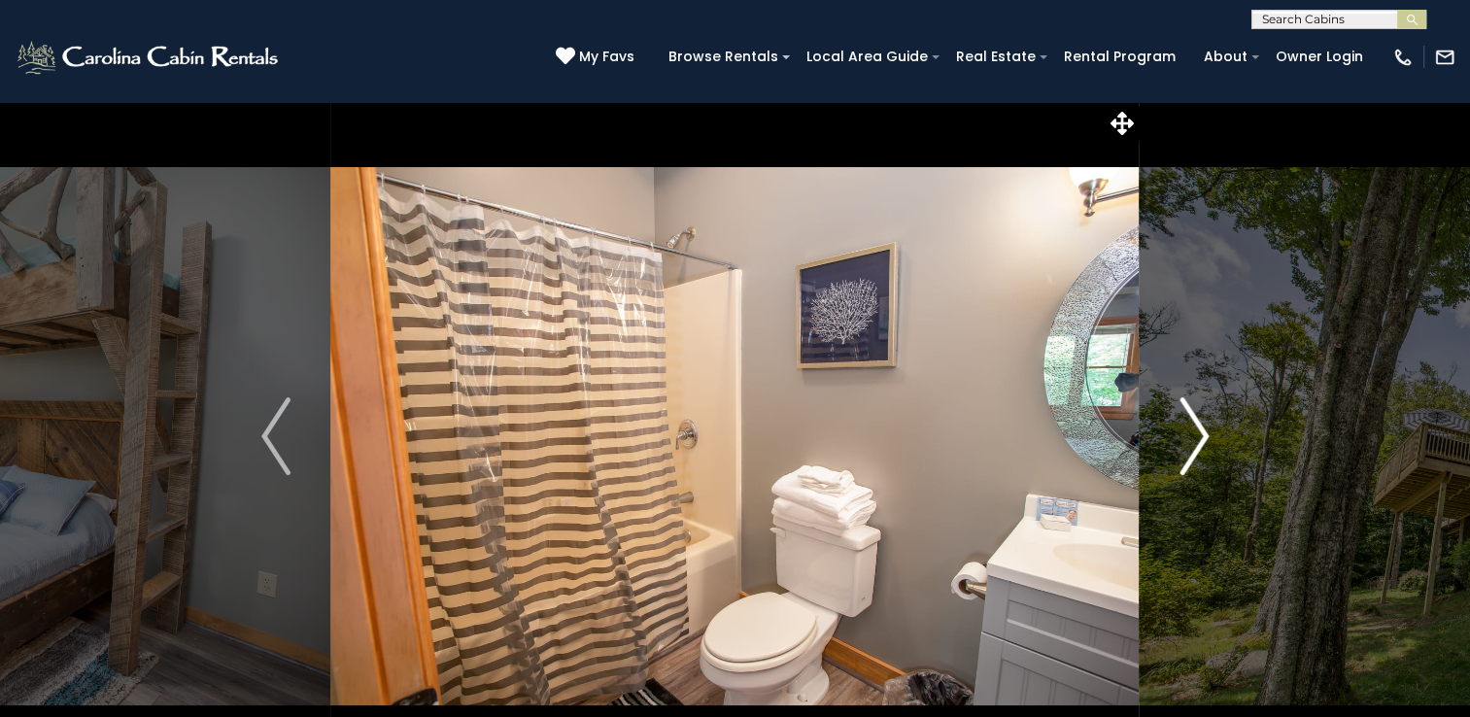
click at [1201, 428] on img "Next" at bounding box center [1193, 436] width 29 height 78
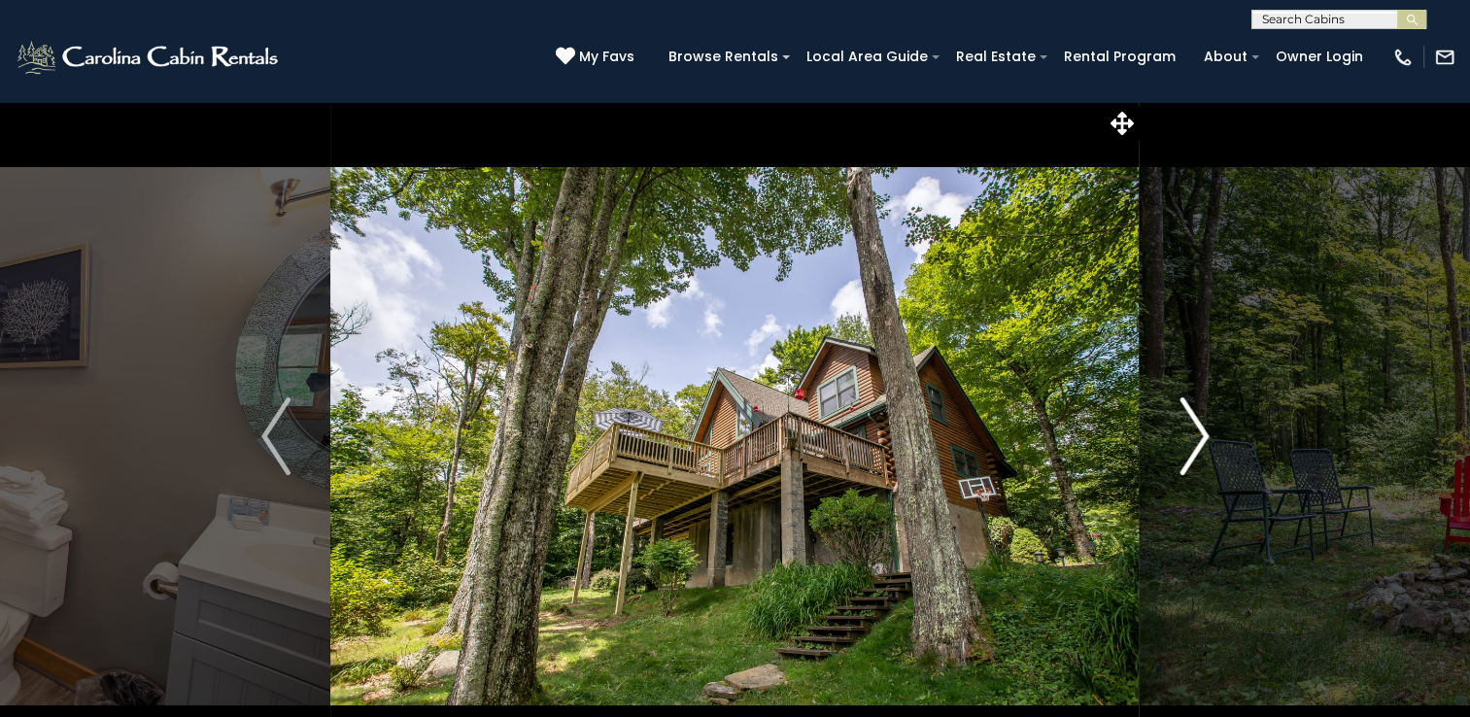
click at [1201, 428] on img "Next" at bounding box center [1193, 436] width 29 height 78
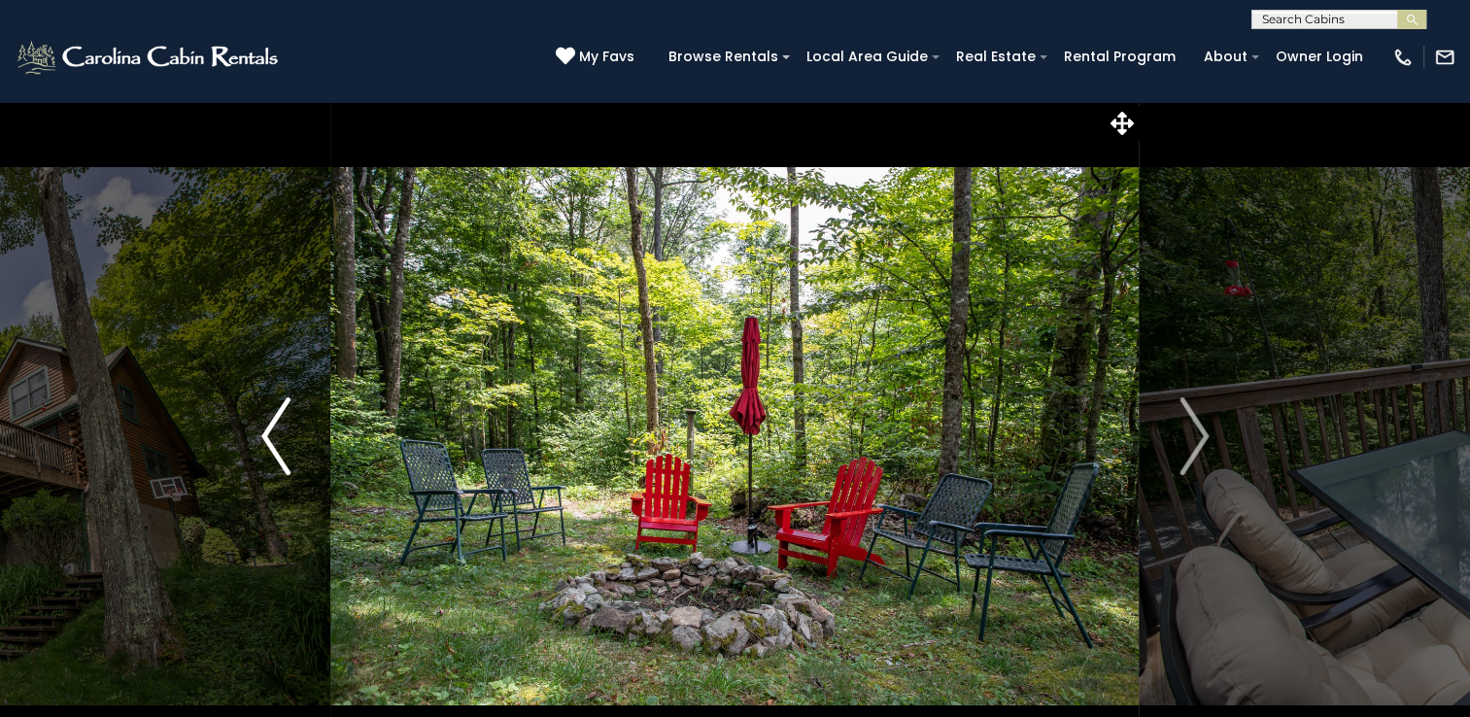
click at [260, 437] on button "Previous" at bounding box center [275, 436] width 109 height 670
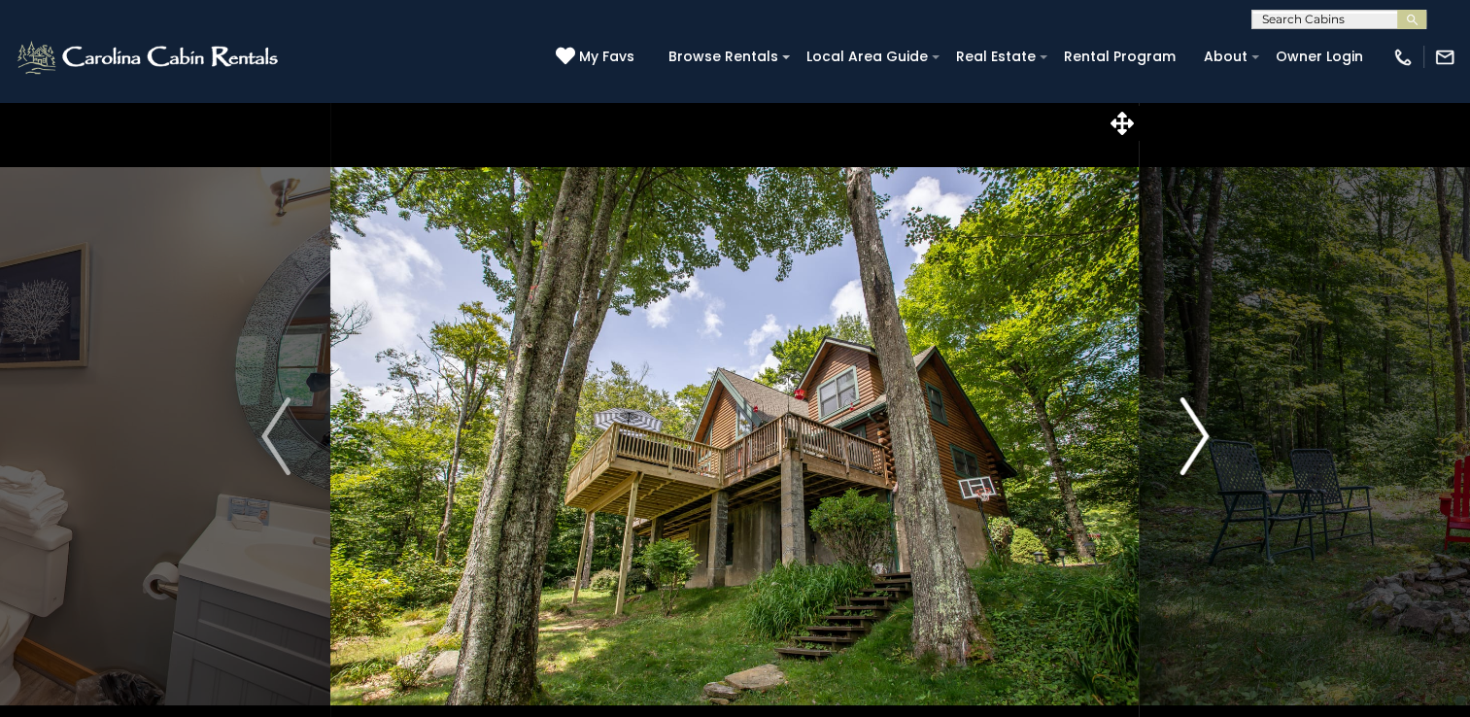
click at [1201, 437] on img "Next" at bounding box center [1193, 436] width 29 height 78
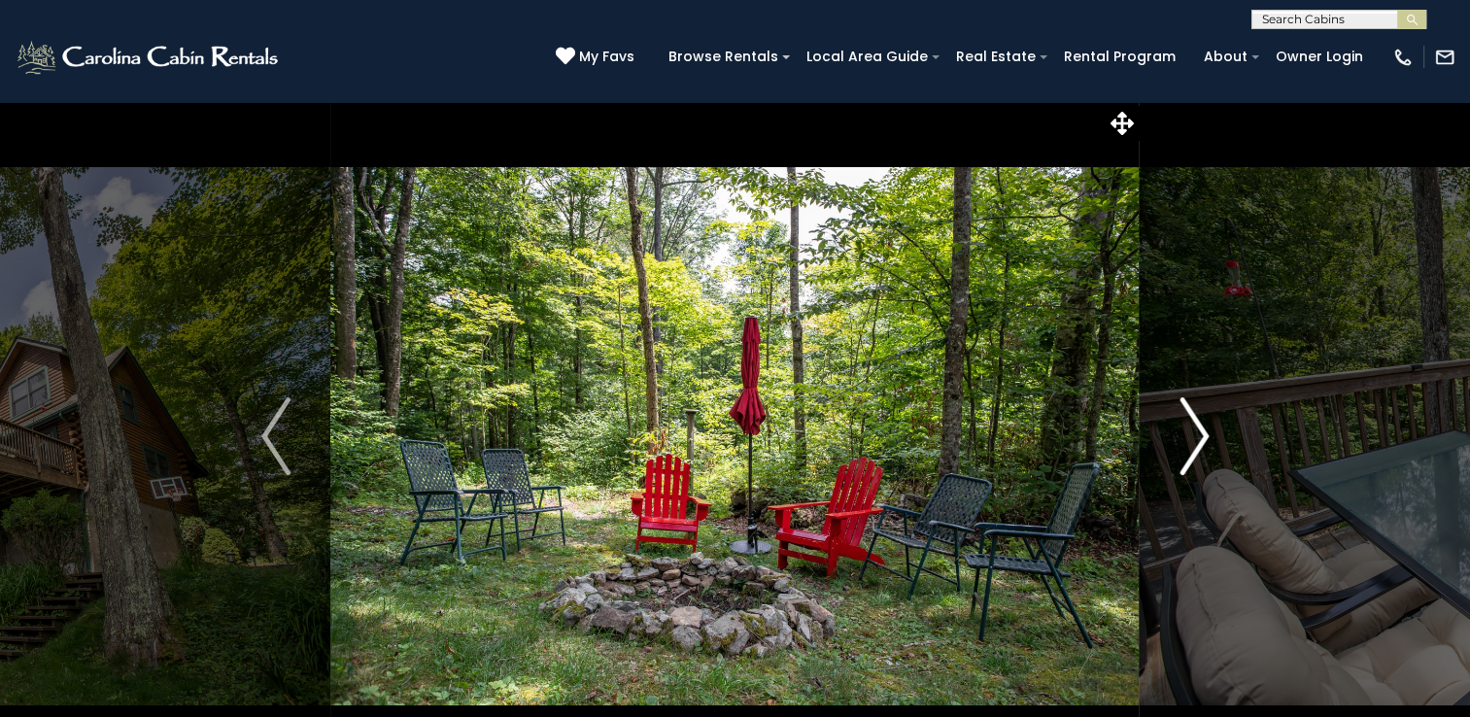
click at [1201, 437] on img "Next" at bounding box center [1193, 436] width 29 height 78
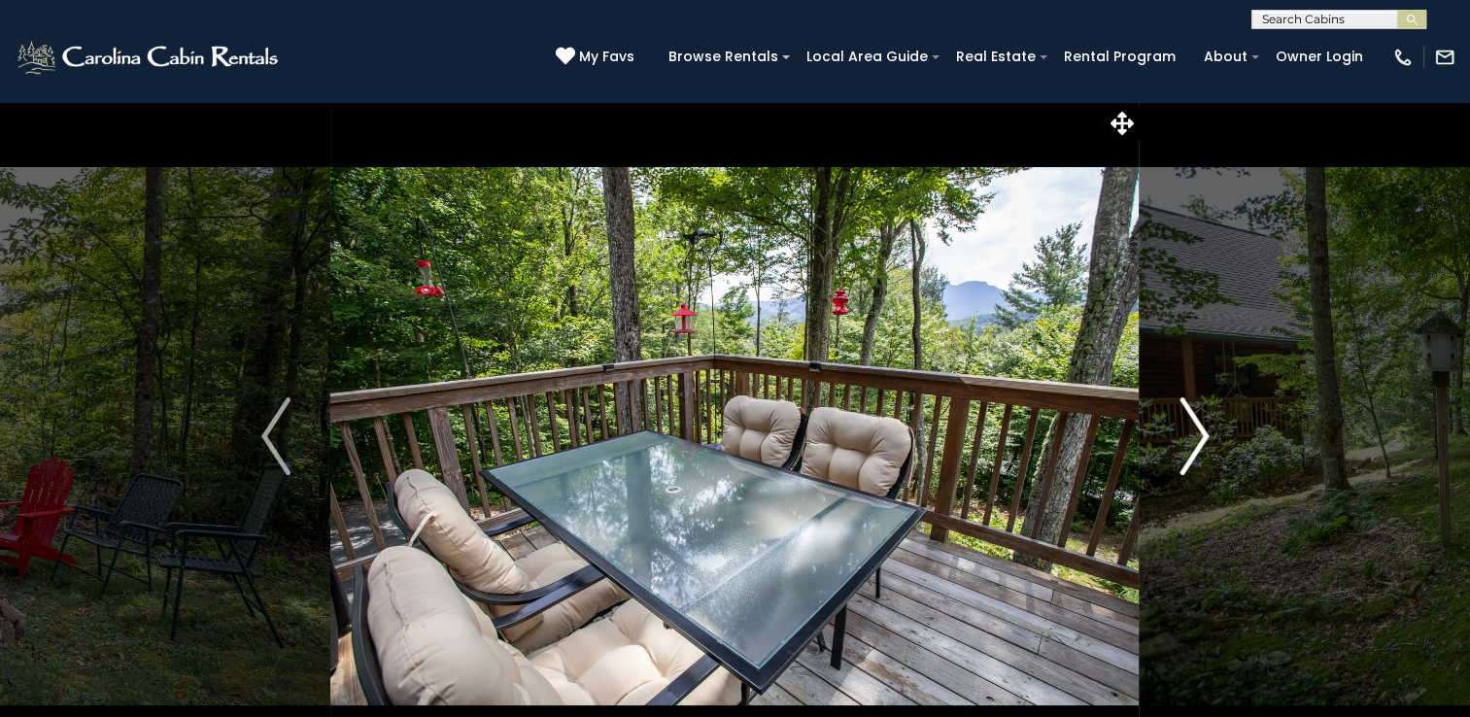
click at [1201, 437] on img "Next" at bounding box center [1193, 436] width 29 height 78
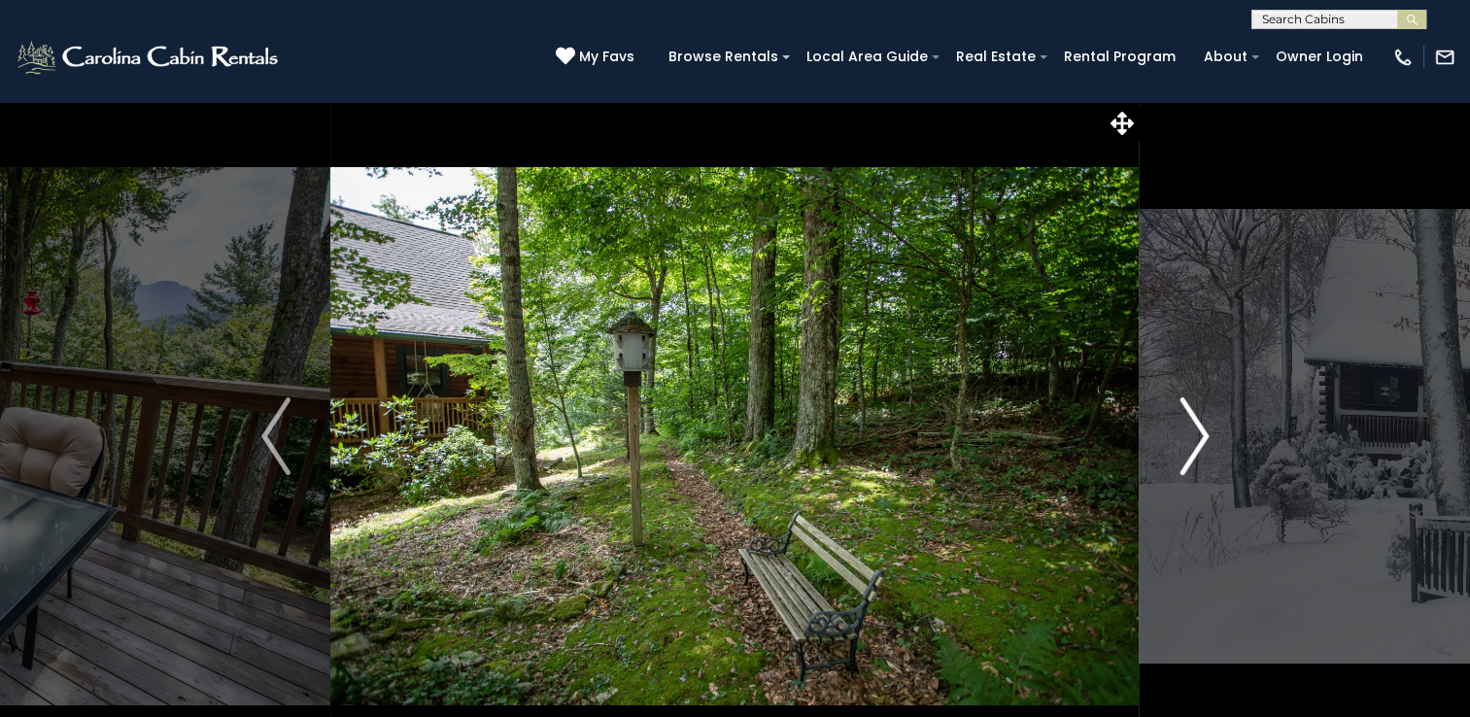
click at [1201, 437] on img "Next" at bounding box center [1193, 436] width 29 height 78
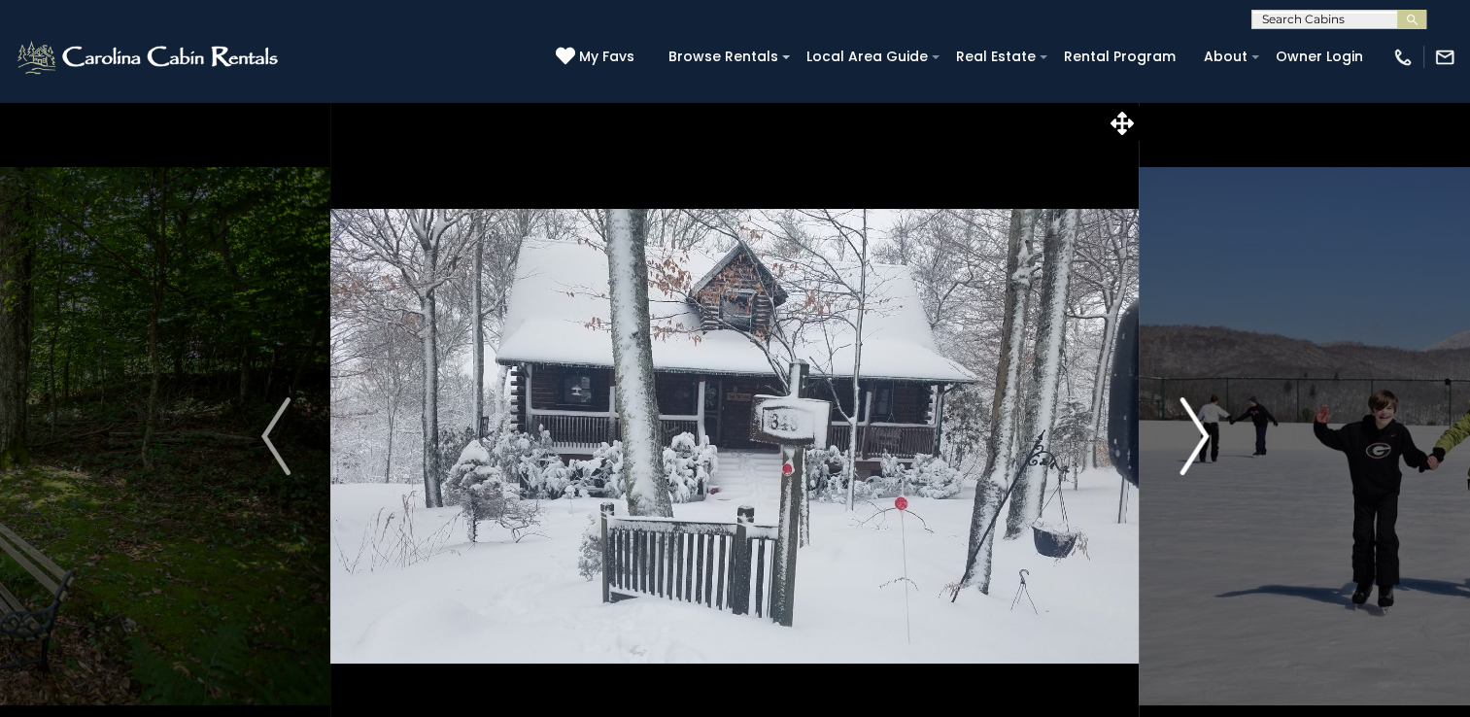
click at [1196, 436] on img "Next" at bounding box center [1193, 436] width 29 height 78
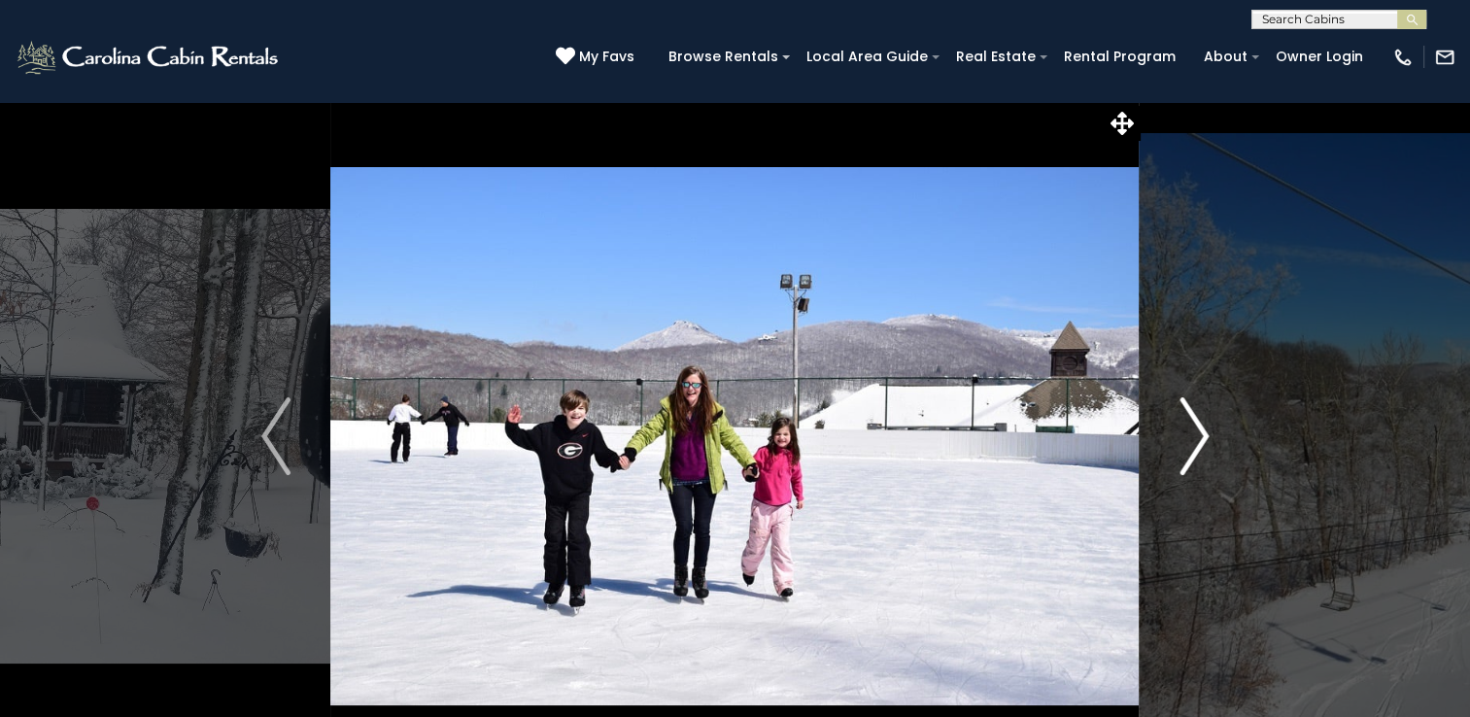
click at [1196, 436] on img "Next" at bounding box center [1193, 436] width 29 height 78
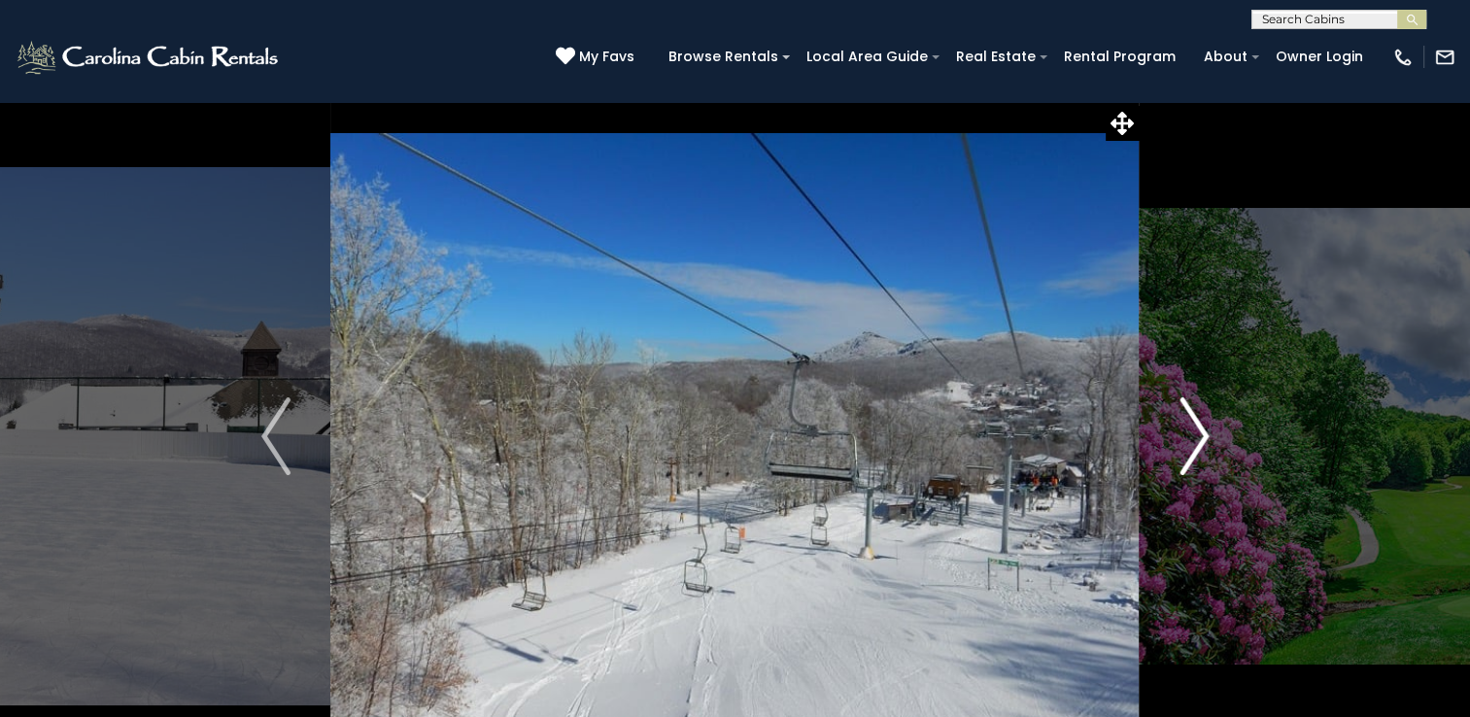
click at [1196, 436] on img "Next" at bounding box center [1193, 436] width 29 height 78
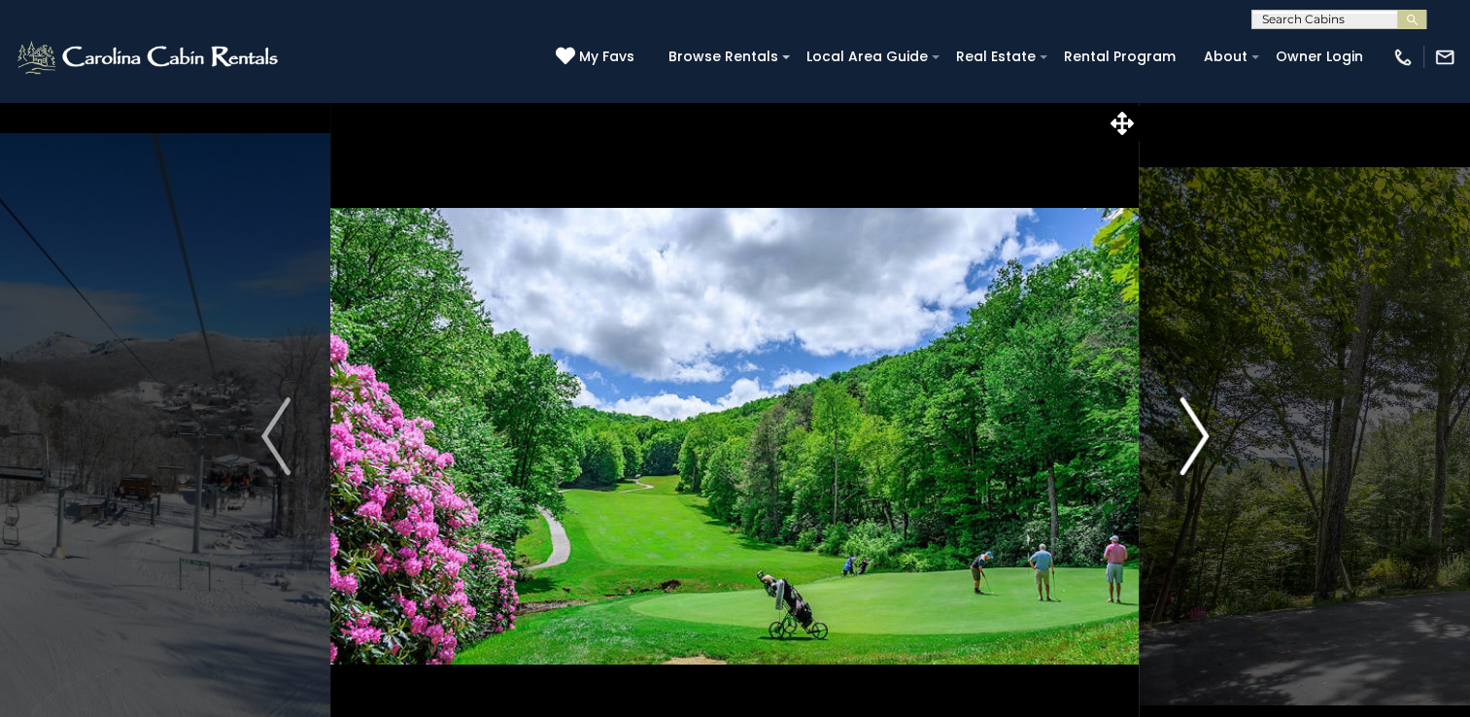
click at [1196, 436] on img "Next" at bounding box center [1193, 436] width 29 height 78
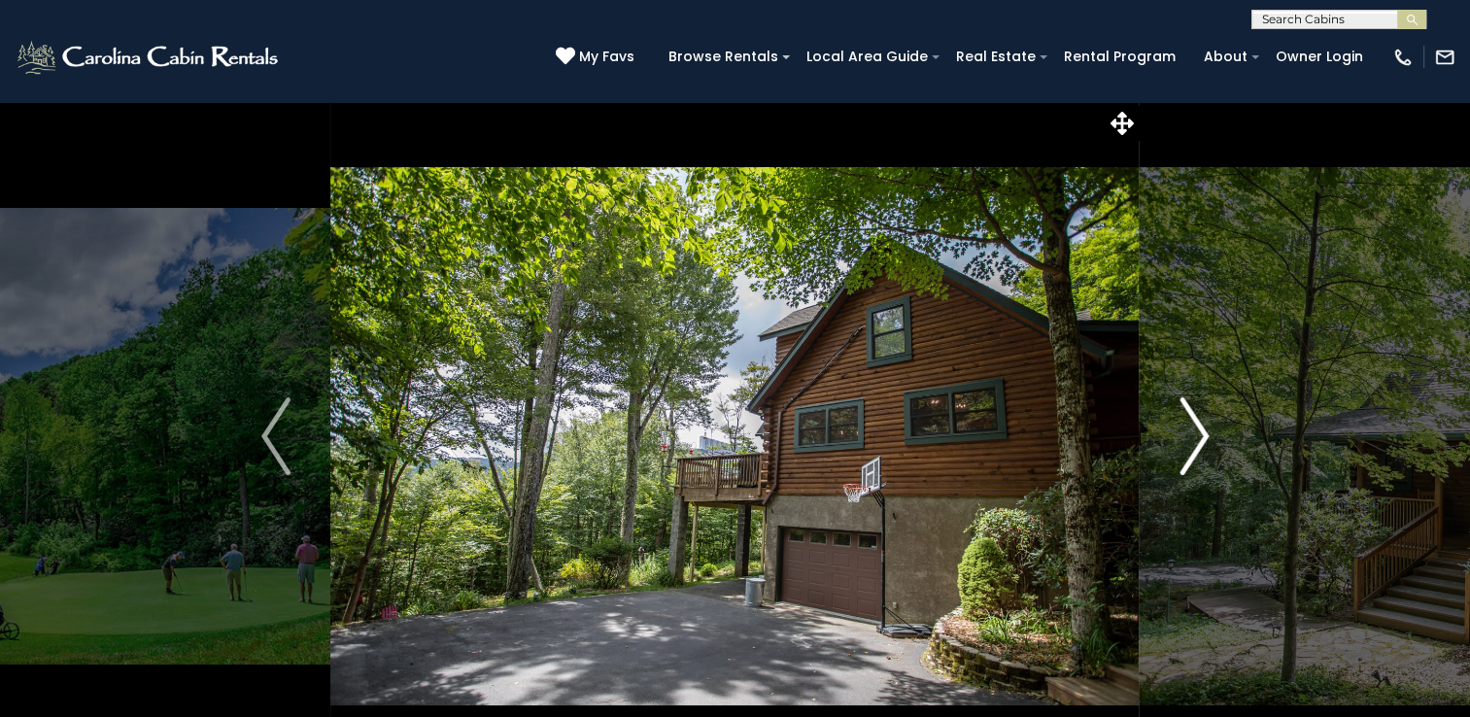
click at [1195, 436] on img "Next" at bounding box center [1193, 436] width 29 height 78
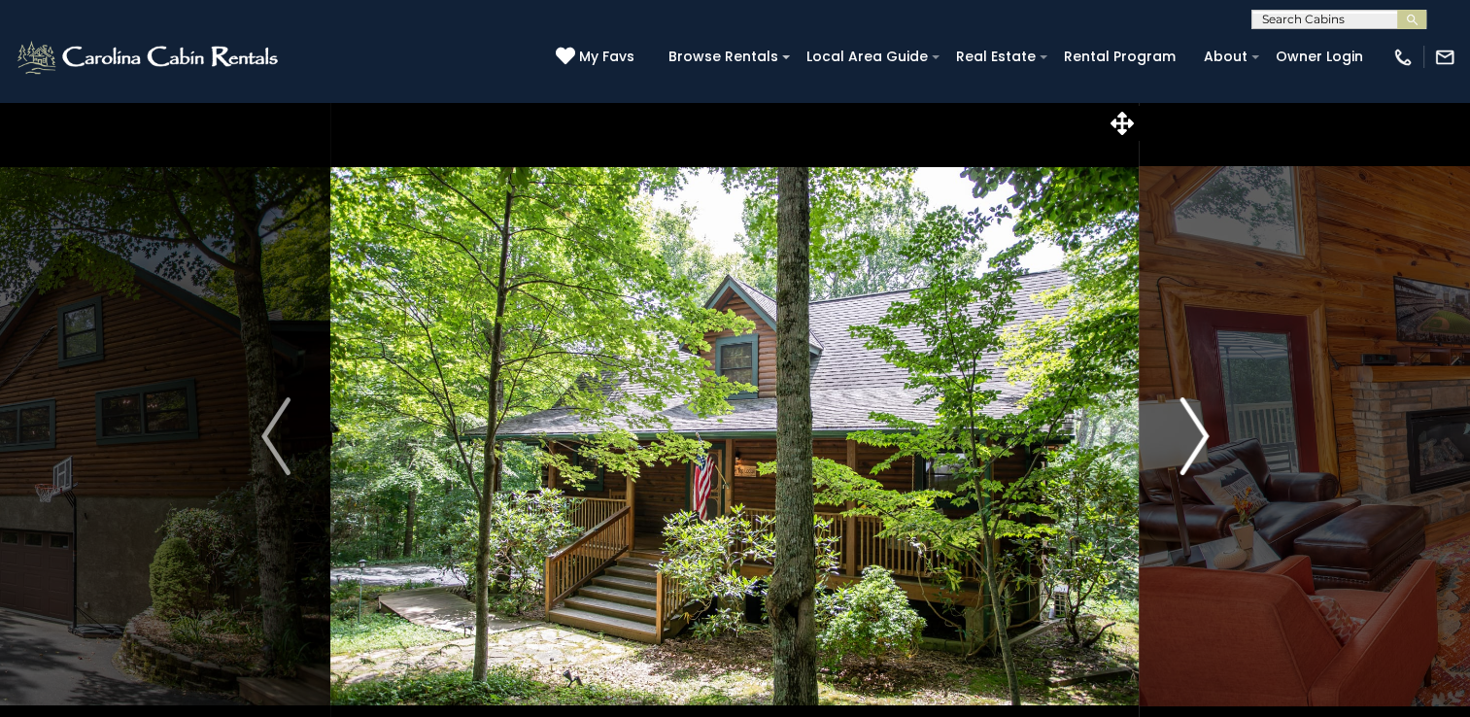
click at [1193, 436] on img "Next" at bounding box center [1193, 436] width 29 height 78
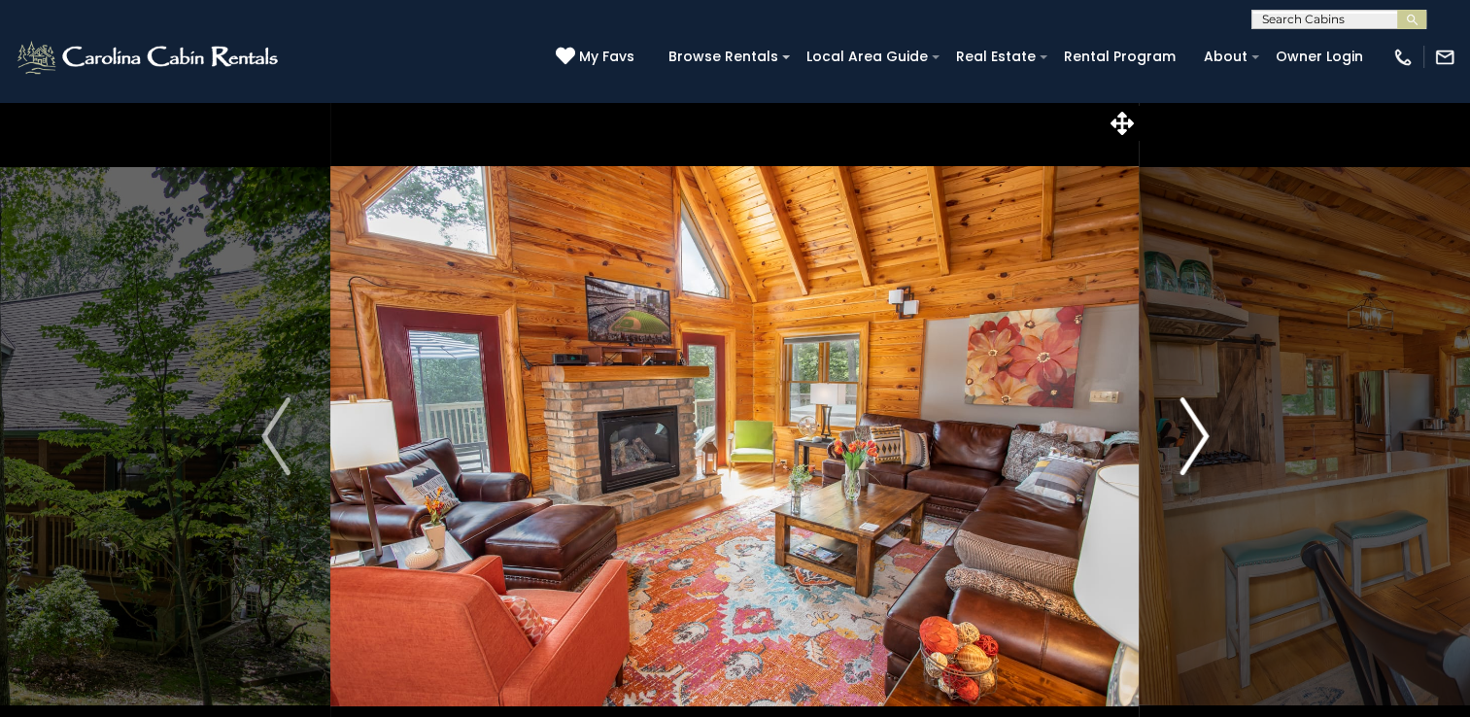
click at [1193, 436] on img "Next" at bounding box center [1193, 436] width 29 height 78
